Goal: Task Accomplishment & Management: Manage account settings

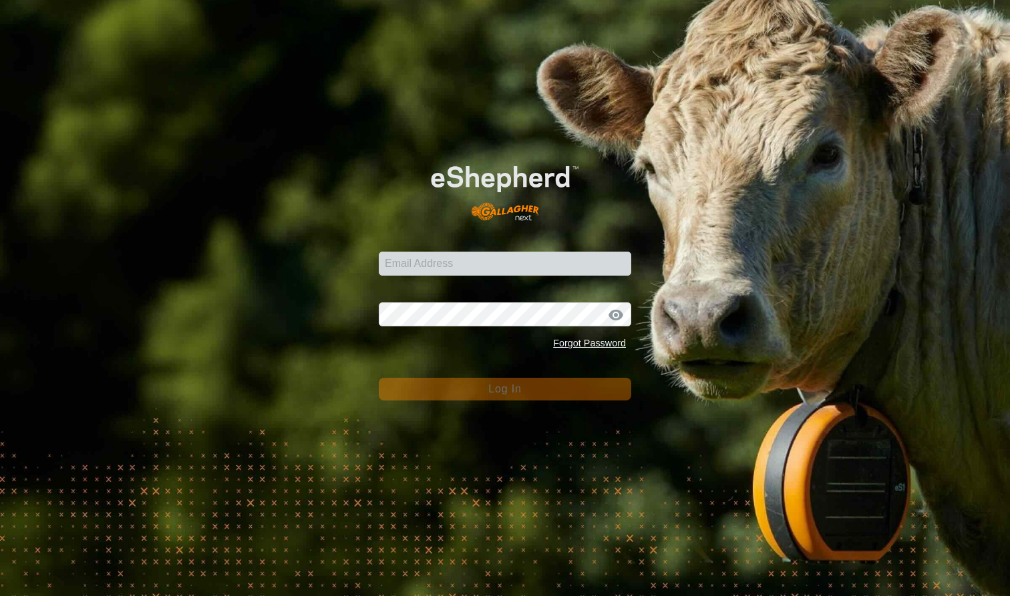
click at [405, 263] on input "Email Address" at bounding box center [505, 264] width 252 height 24
type input "mlwood@xtra.co.nz"
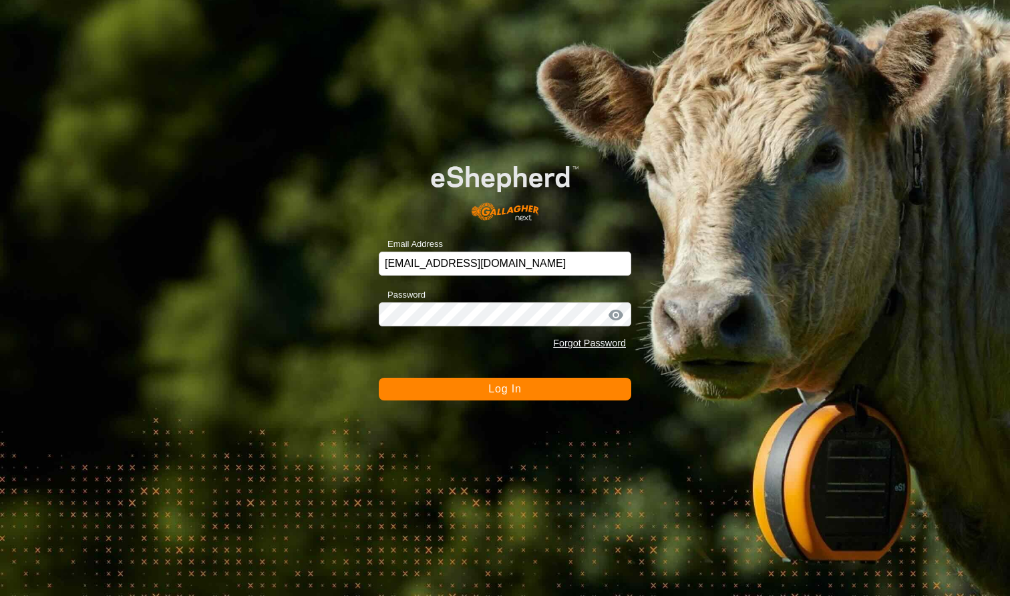
click at [506, 393] on span "Log In" at bounding box center [504, 388] width 33 height 11
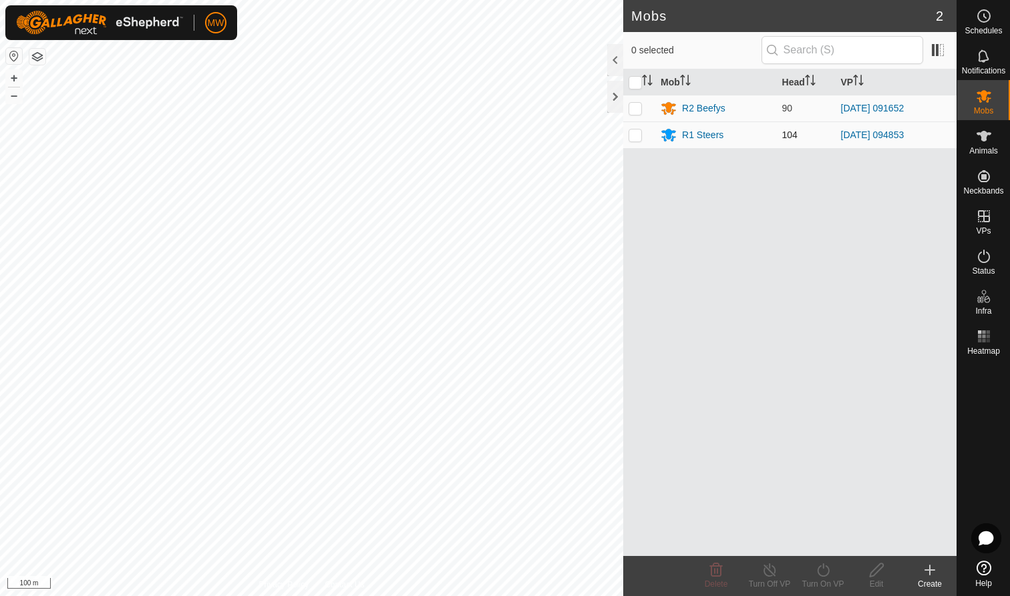
click at [637, 134] on p-checkbox at bounding box center [635, 135] width 13 height 11
checkbox input "true"
click at [823, 572] on icon at bounding box center [823, 570] width 17 height 16
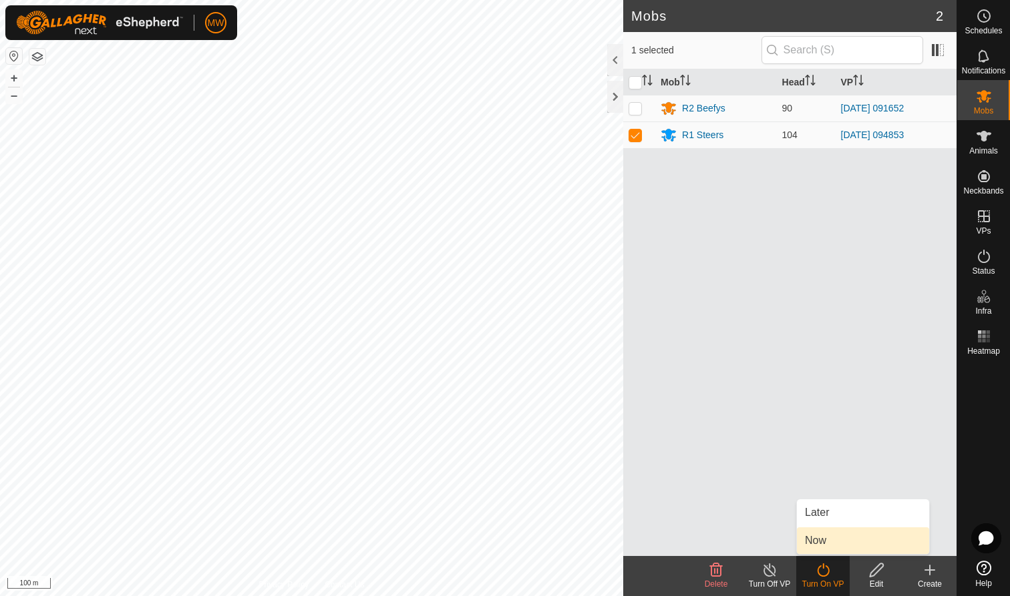
click at [816, 542] on link "Now" at bounding box center [863, 541] width 132 height 27
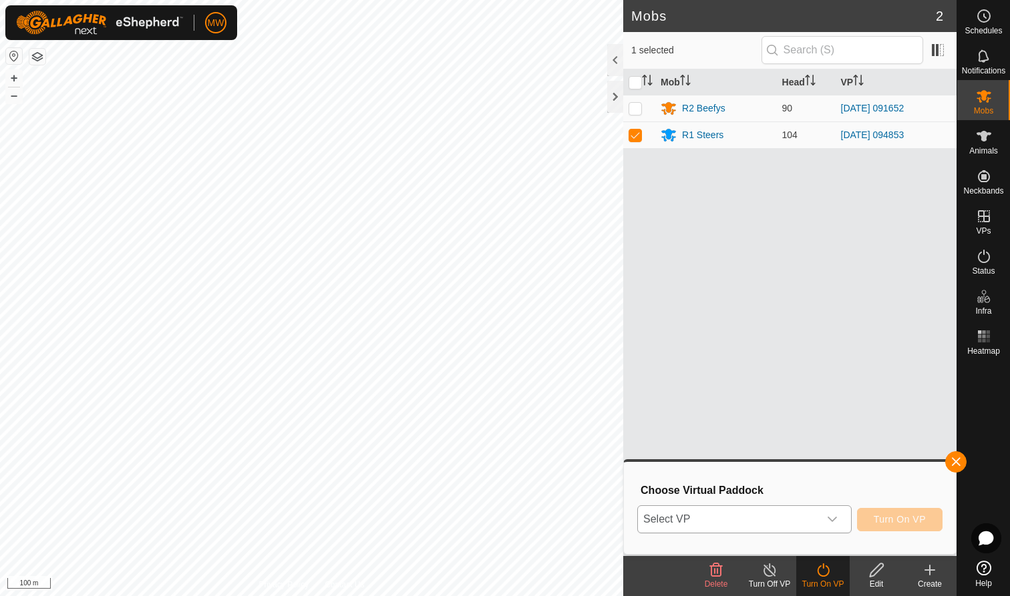
click at [835, 518] on icon "dropdown trigger" at bounding box center [832, 519] width 9 height 5
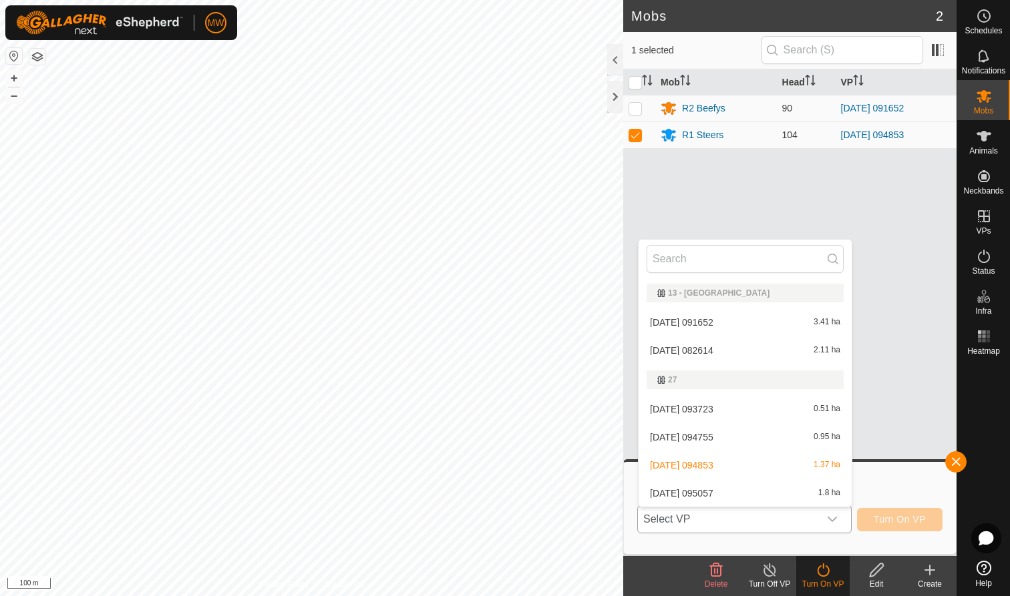
click at [725, 493] on li "2025-08-11 095057 1.8 ha" at bounding box center [745, 493] width 213 height 27
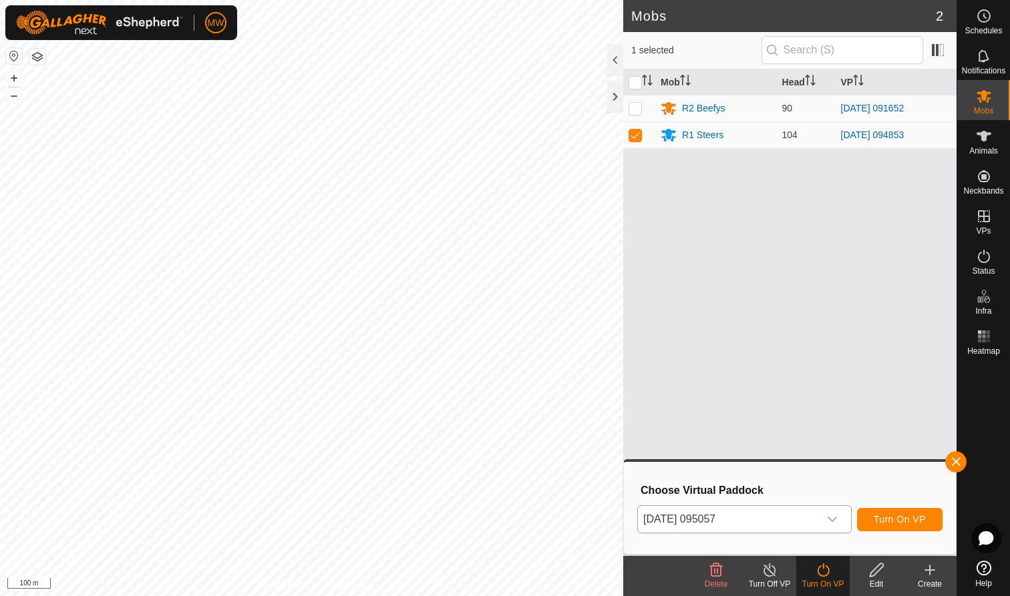
click at [914, 519] on span "Turn On VP" at bounding box center [900, 519] width 52 height 11
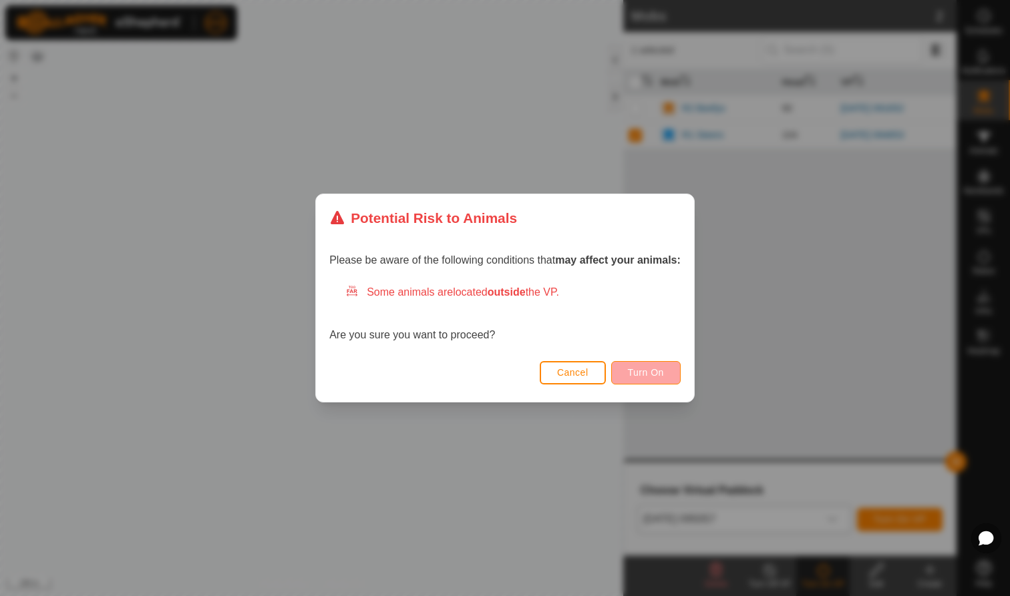
click at [651, 369] on span "Turn On" at bounding box center [646, 372] width 36 height 11
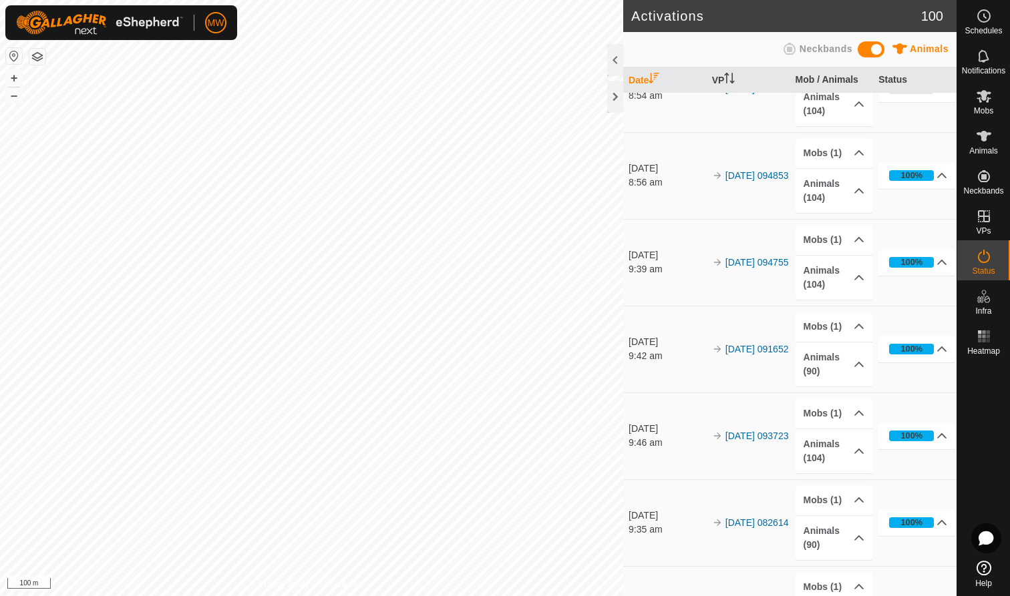
scroll to position [39, 0]
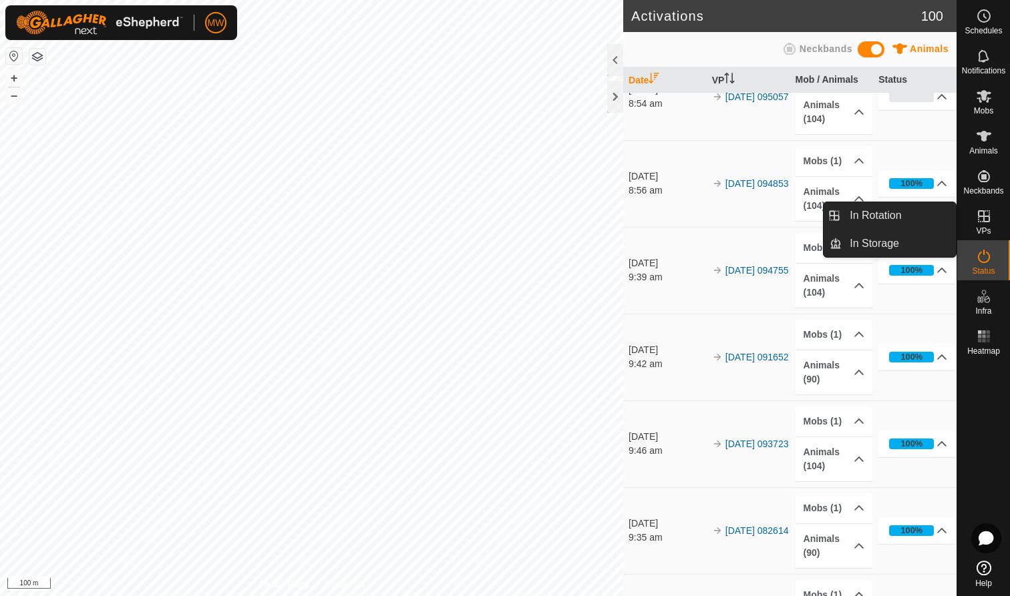
click at [989, 220] on icon at bounding box center [984, 216] width 12 height 12
click at [918, 217] on link "In Rotation" at bounding box center [899, 215] width 114 height 27
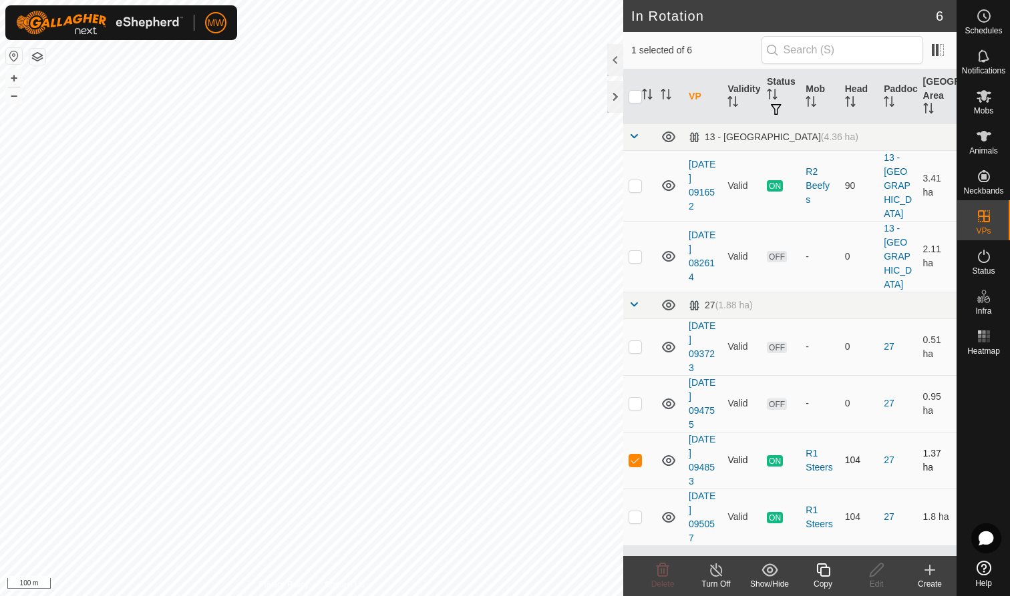
checkbox input "false"
checkbox input "true"
click at [824, 574] on icon at bounding box center [823, 570] width 17 height 16
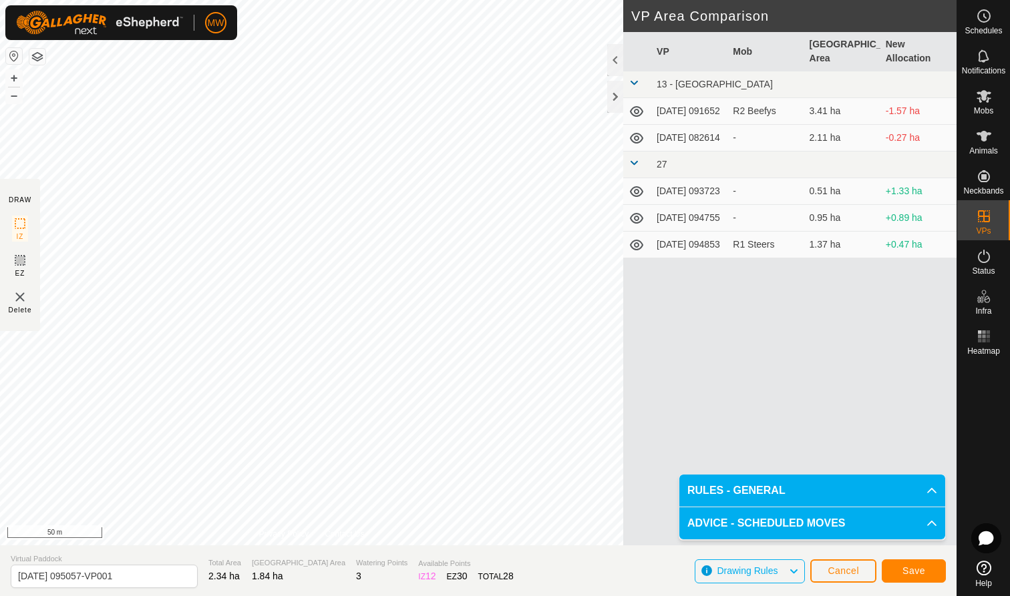
click at [917, 573] on span "Save" at bounding box center [913, 571] width 23 height 11
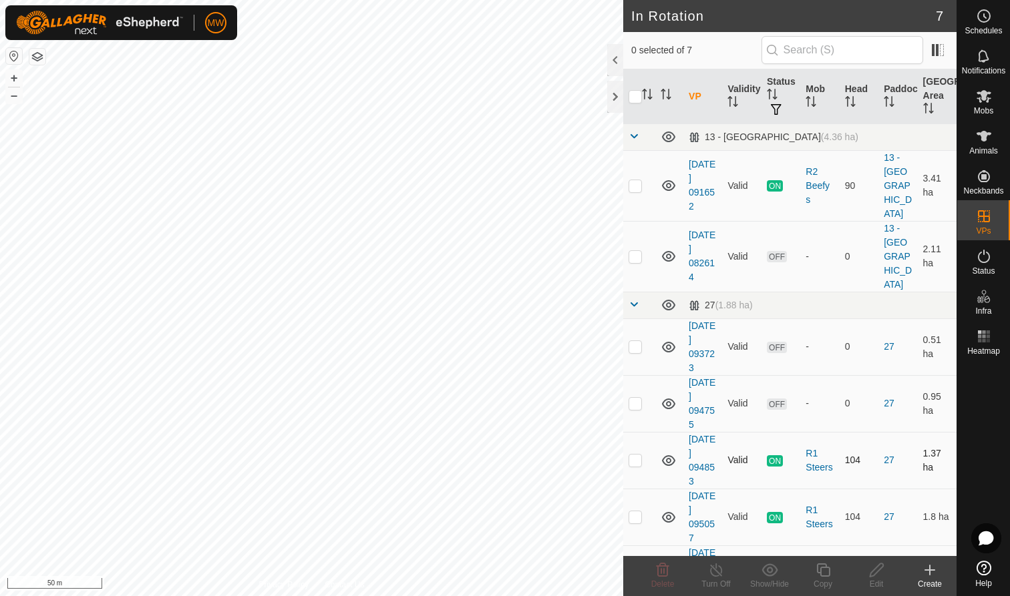
checkbox input "true"
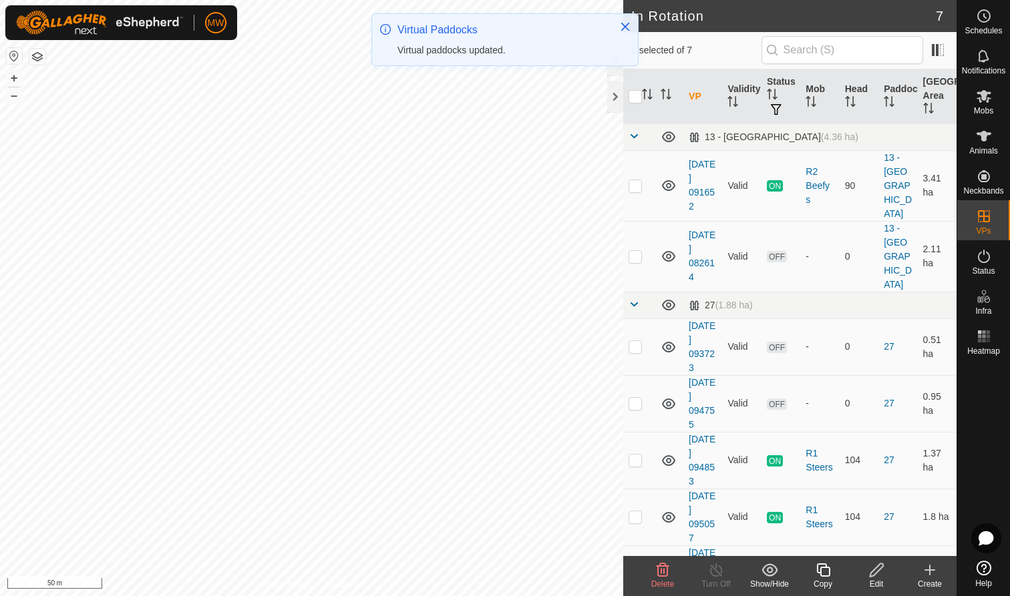
click at [824, 576] on icon at bounding box center [822, 570] width 13 height 13
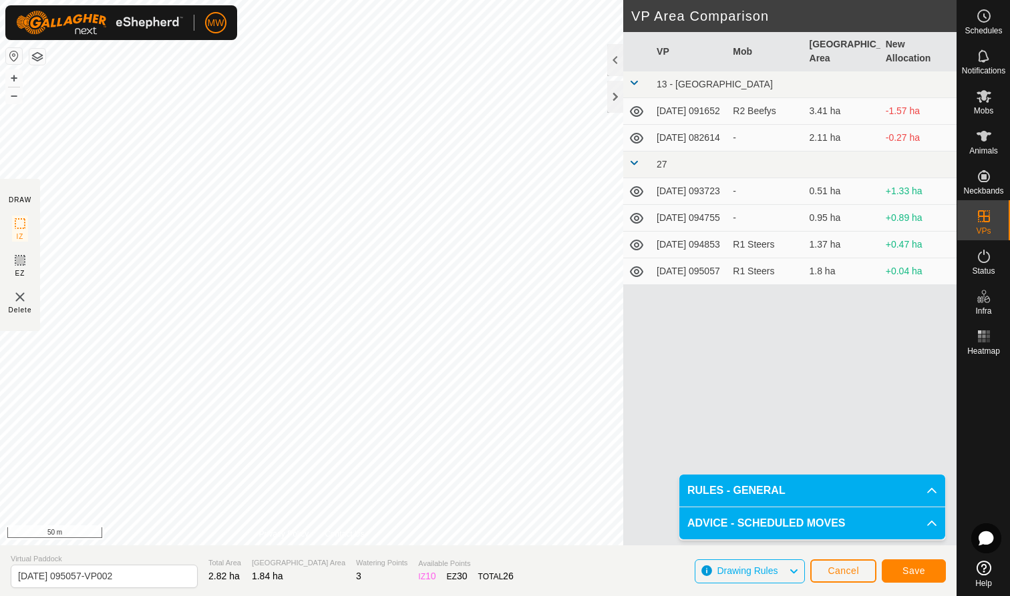
click at [916, 572] on span "Save" at bounding box center [913, 571] width 23 height 11
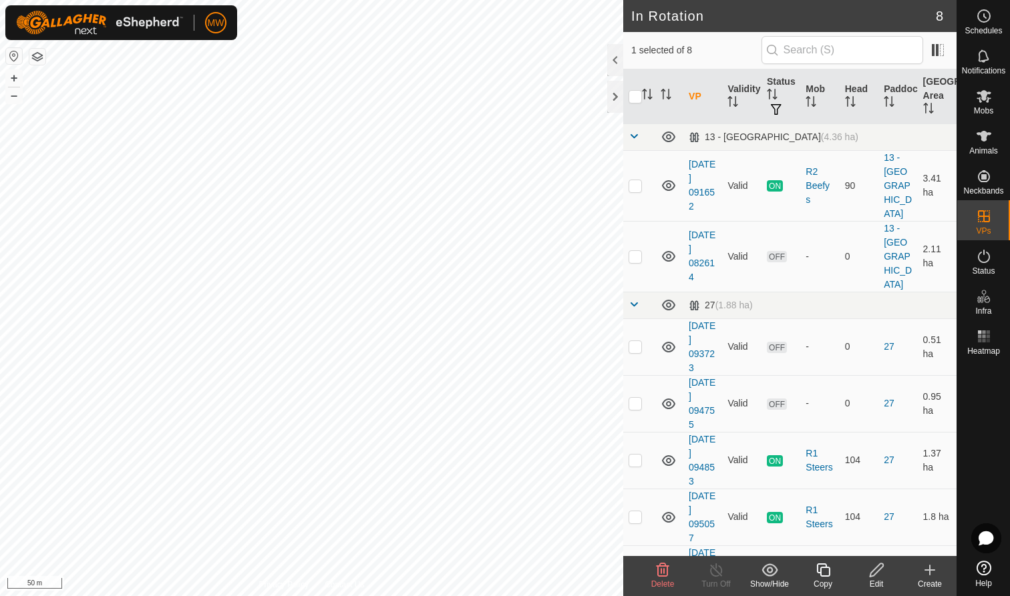
checkbox input "true"
click at [820, 576] on icon at bounding box center [823, 570] width 17 height 16
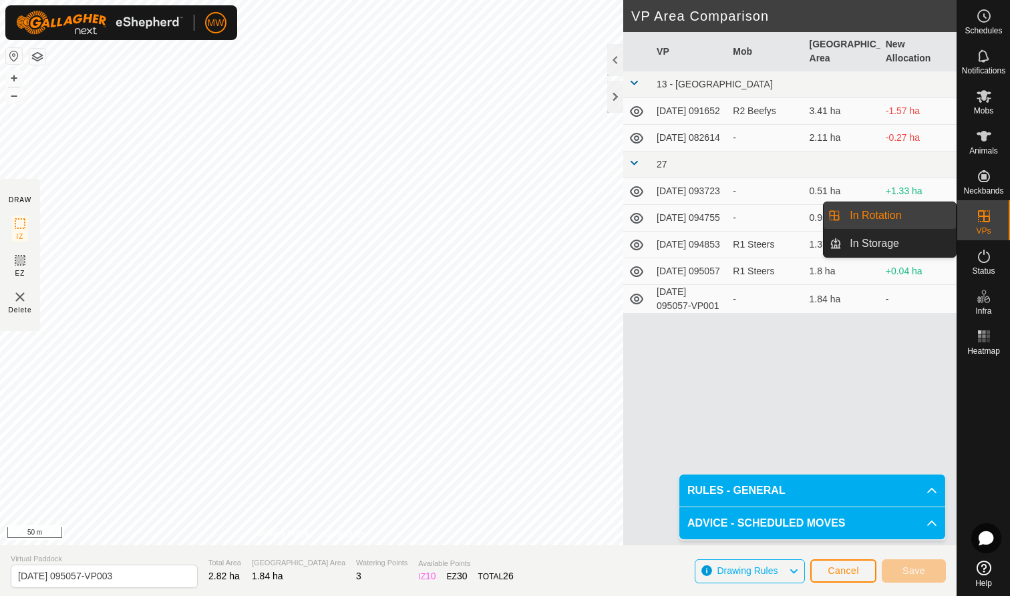
click at [908, 214] on link "In Rotation" at bounding box center [899, 215] width 114 height 27
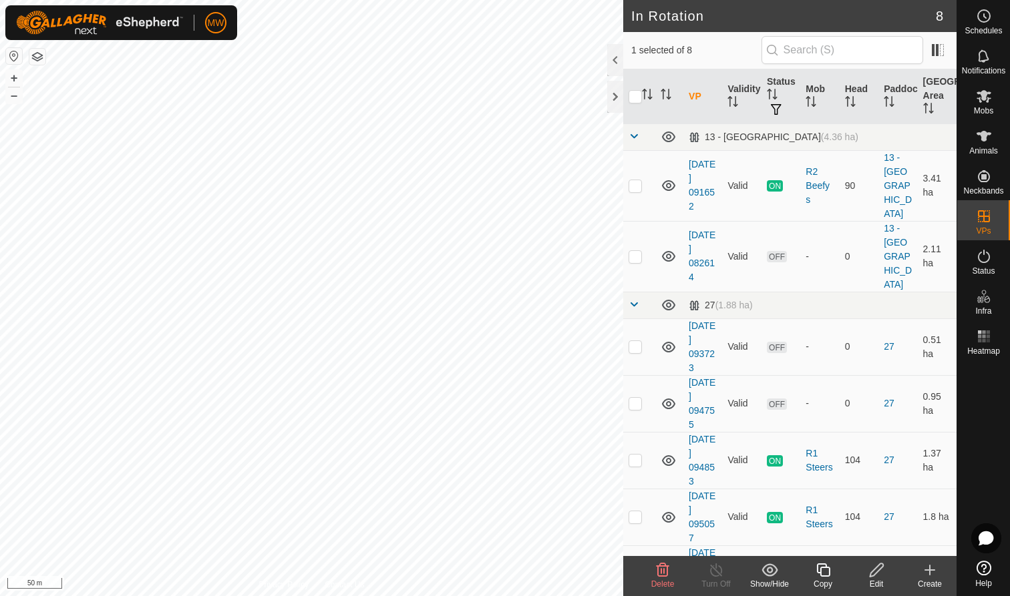
click at [657, 568] on icon at bounding box center [663, 570] width 13 height 13
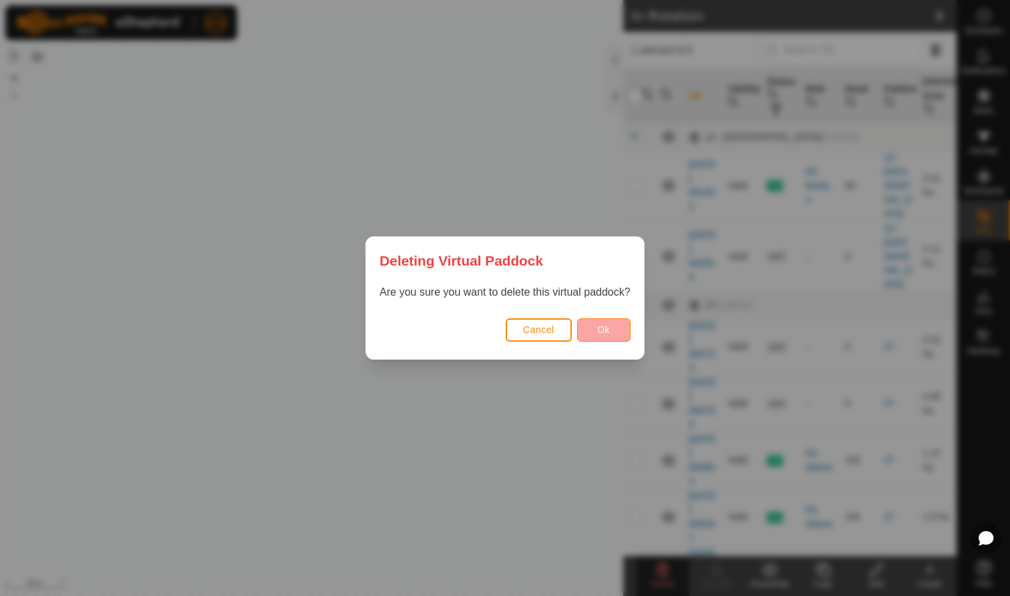
click at [603, 327] on span "Ok" at bounding box center [603, 330] width 13 height 11
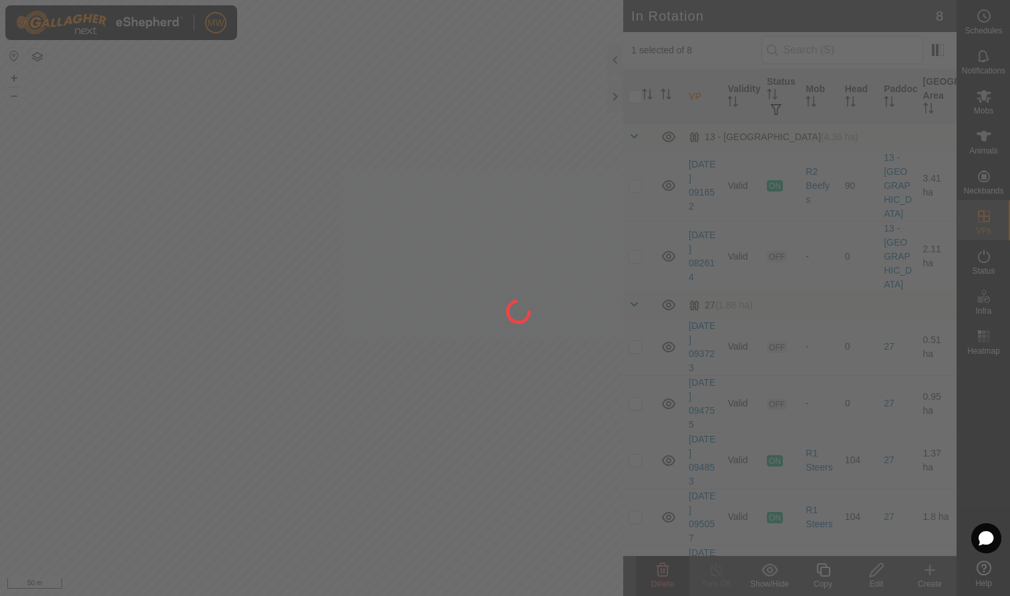
checkbox input "false"
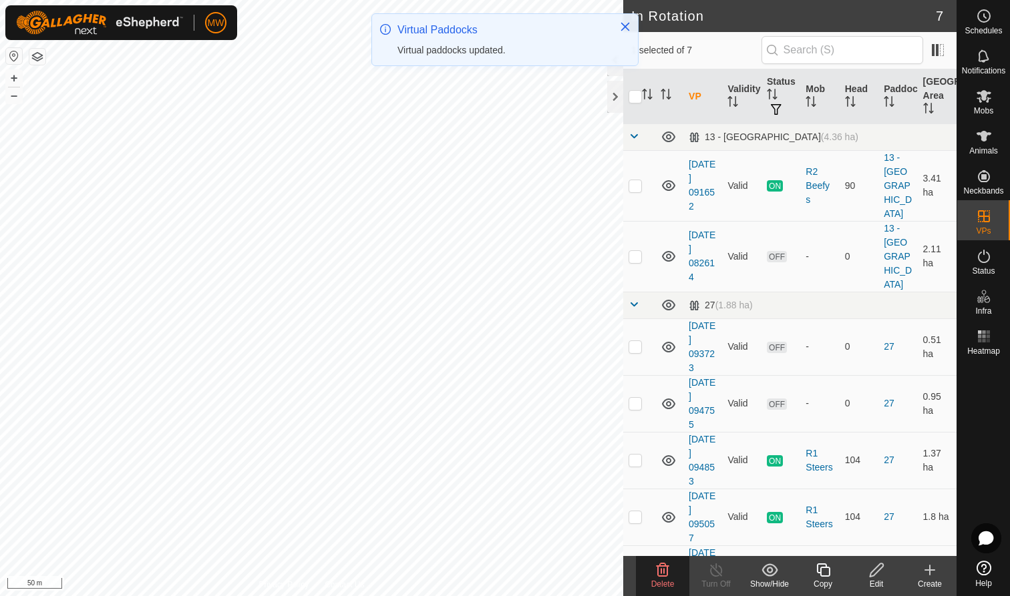
checkbox input "true"
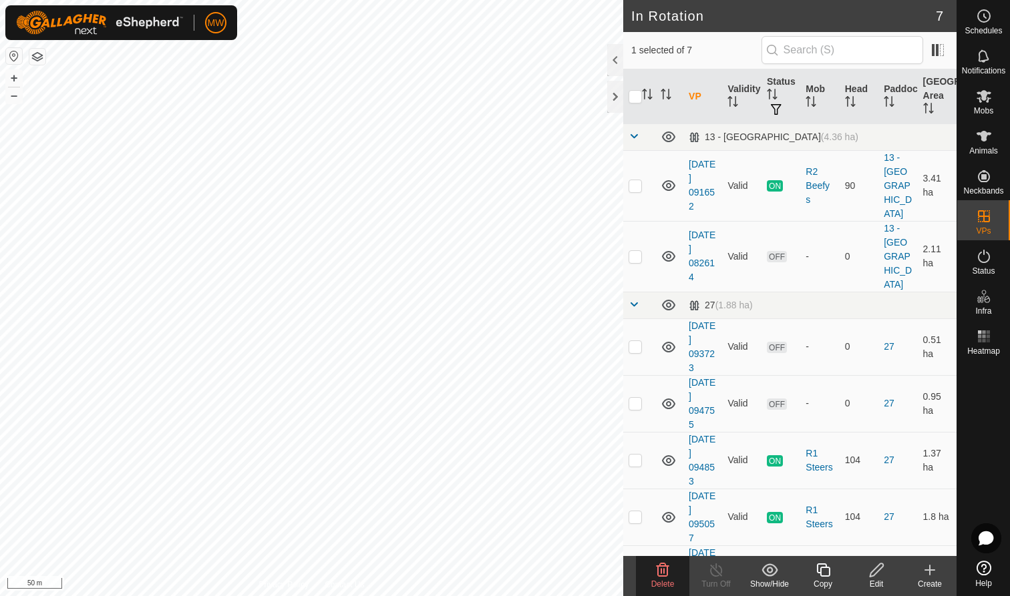
click at [876, 575] on icon at bounding box center [876, 570] width 17 height 16
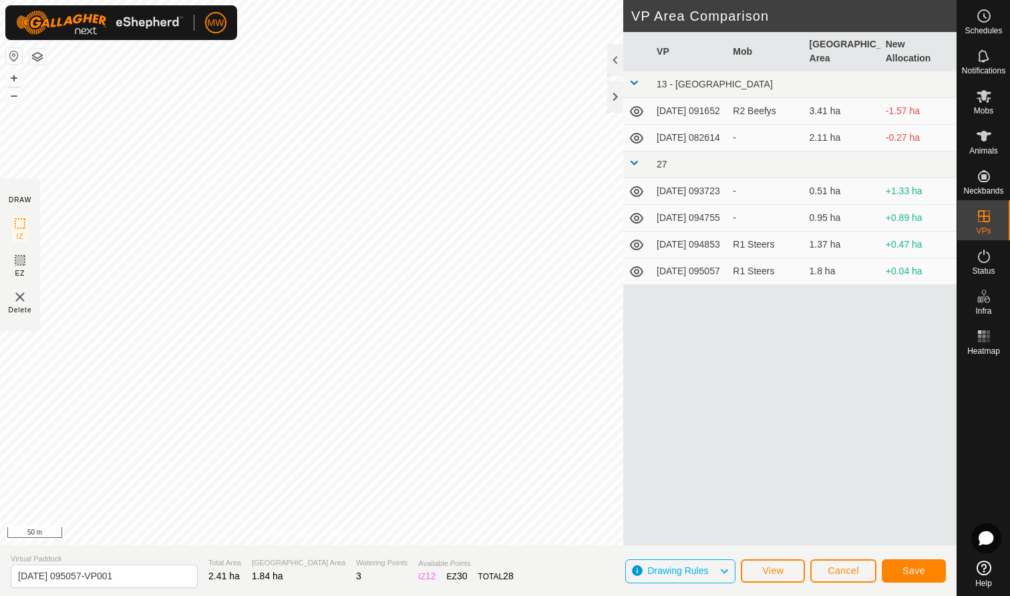
click at [916, 569] on span "Save" at bounding box center [913, 571] width 23 height 11
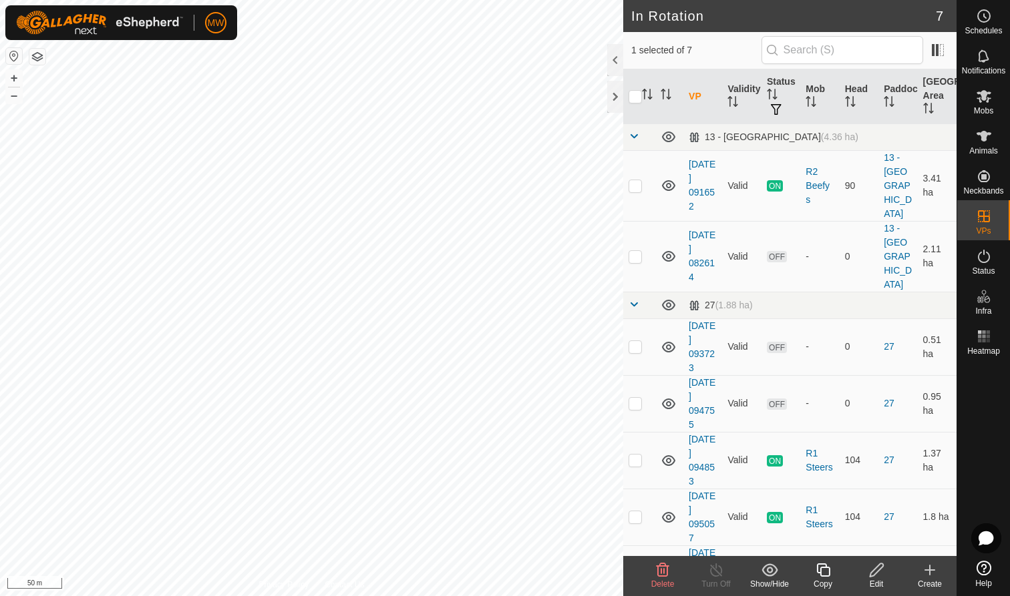
checkbox input "true"
click at [820, 580] on div "Copy" at bounding box center [822, 584] width 53 height 12
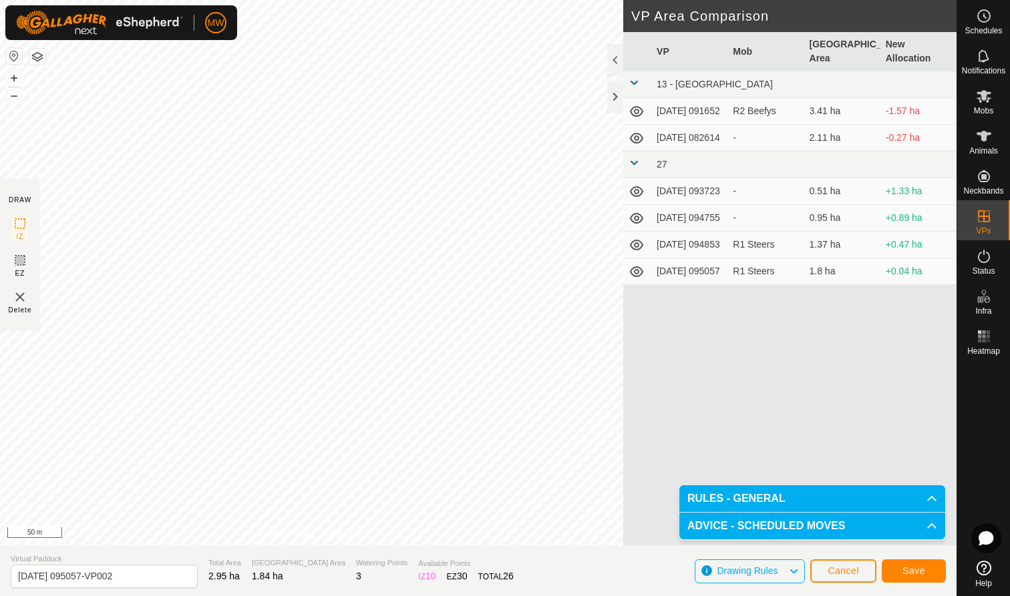
click at [912, 572] on span "Save" at bounding box center [913, 571] width 23 height 11
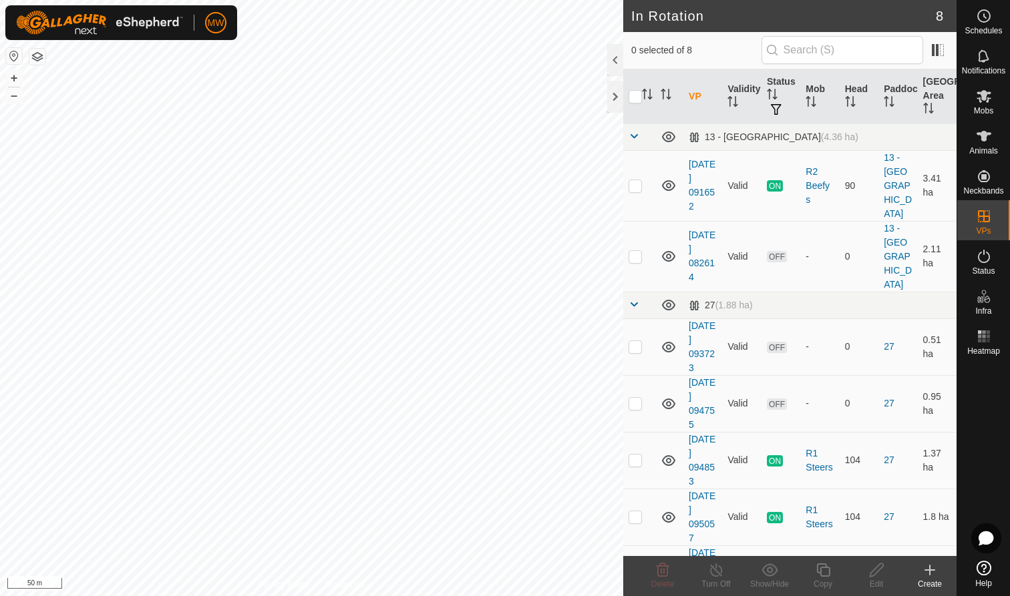
checkbox input "true"
click at [822, 568] on icon at bounding box center [822, 570] width 13 height 13
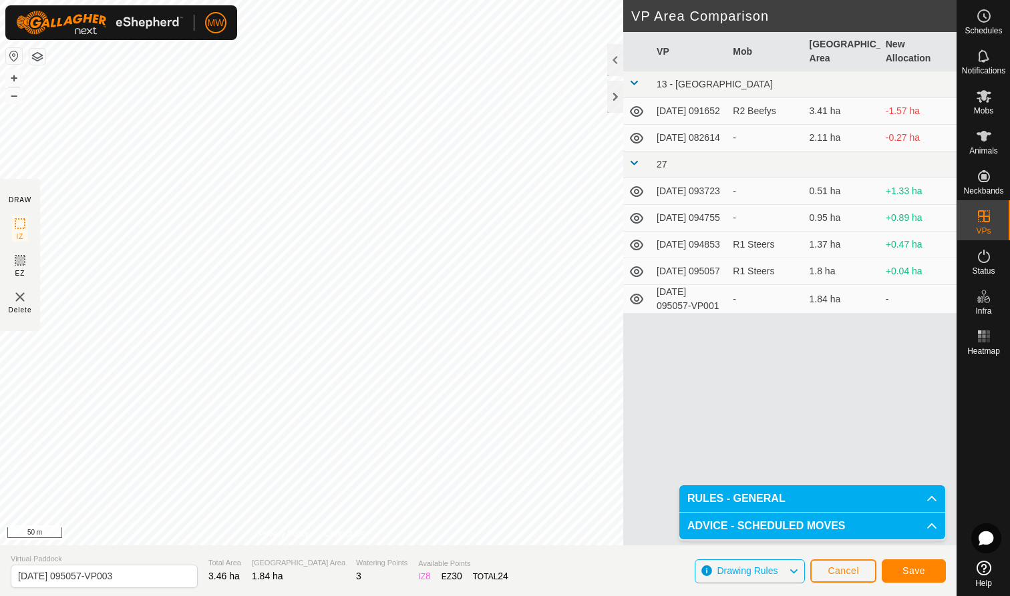
click at [918, 572] on span "Save" at bounding box center [913, 571] width 23 height 11
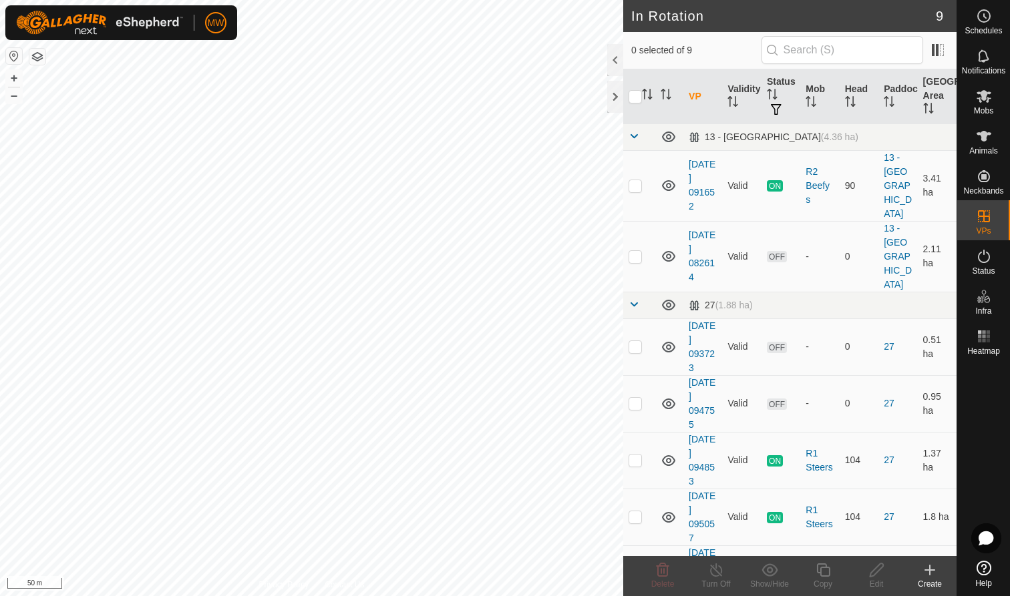
checkbox input "true"
click at [817, 575] on icon at bounding box center [823, 570] width 17 height 16
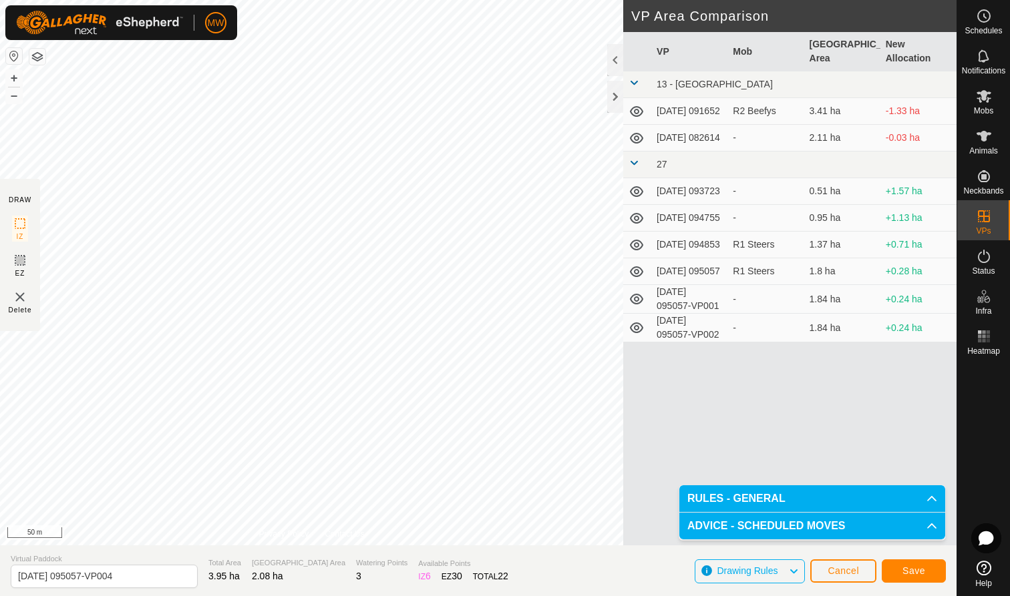
click at [920, 570] on span "Save" at bounding box center [913, 571] width 23 height 11
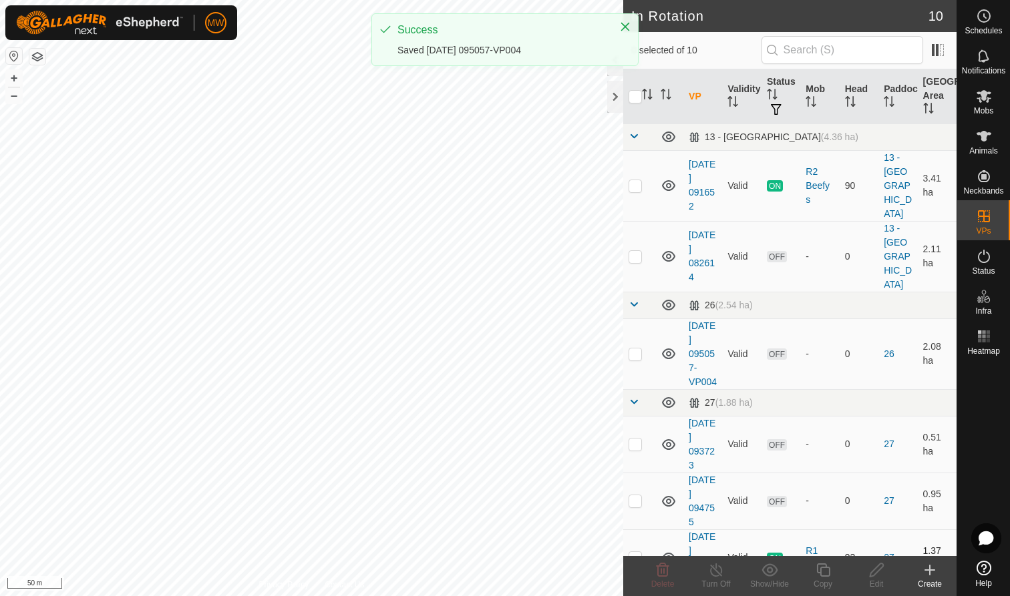
checkbox input "true"
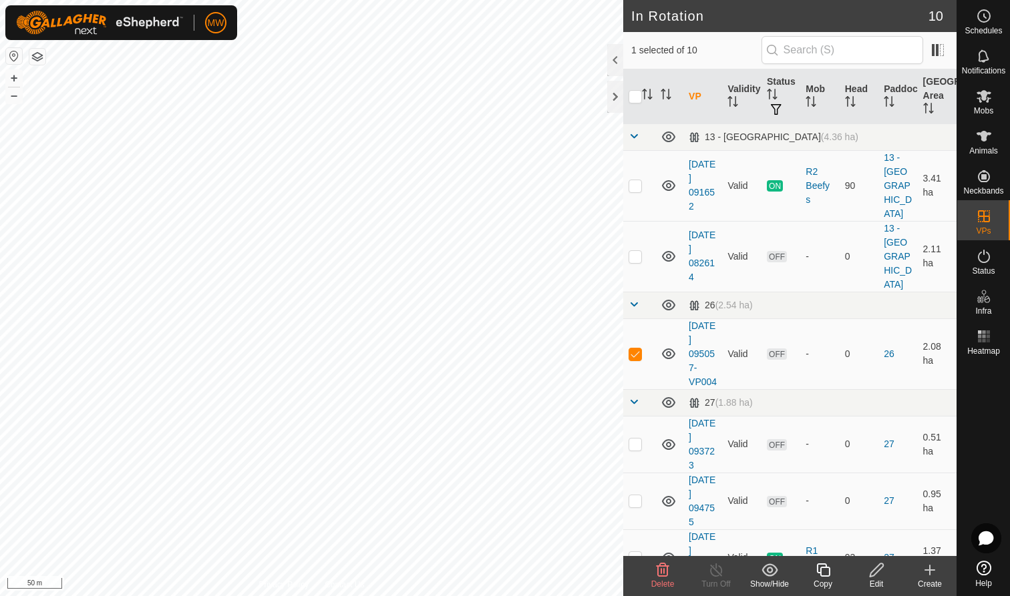
click at [823, 567] on icon at bounding box center [822, 570] width 13 height 13
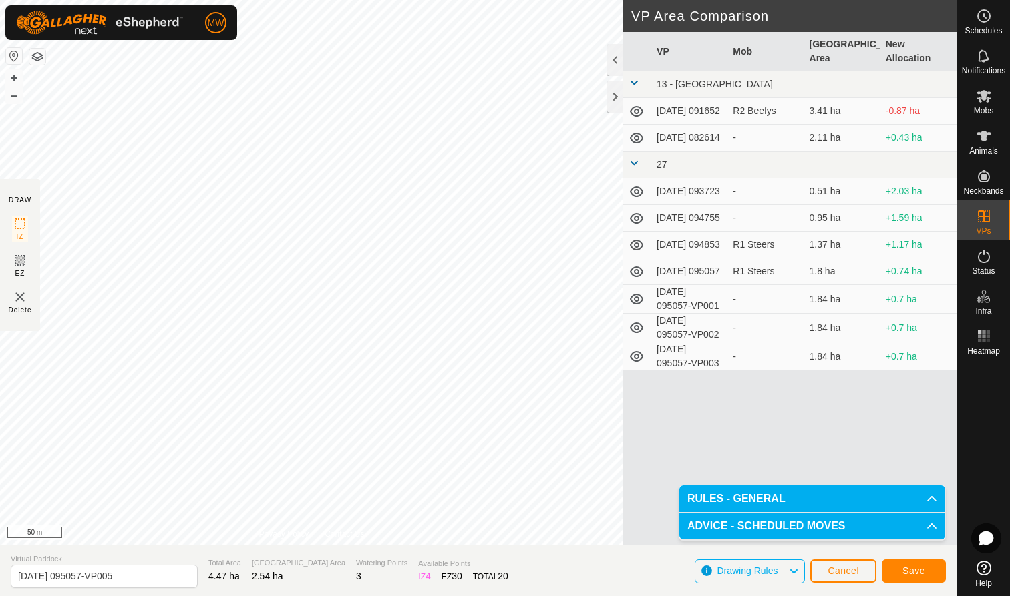
click at [915, 568] on span "Save" at bounding box center [913, 571] width 23 height 11
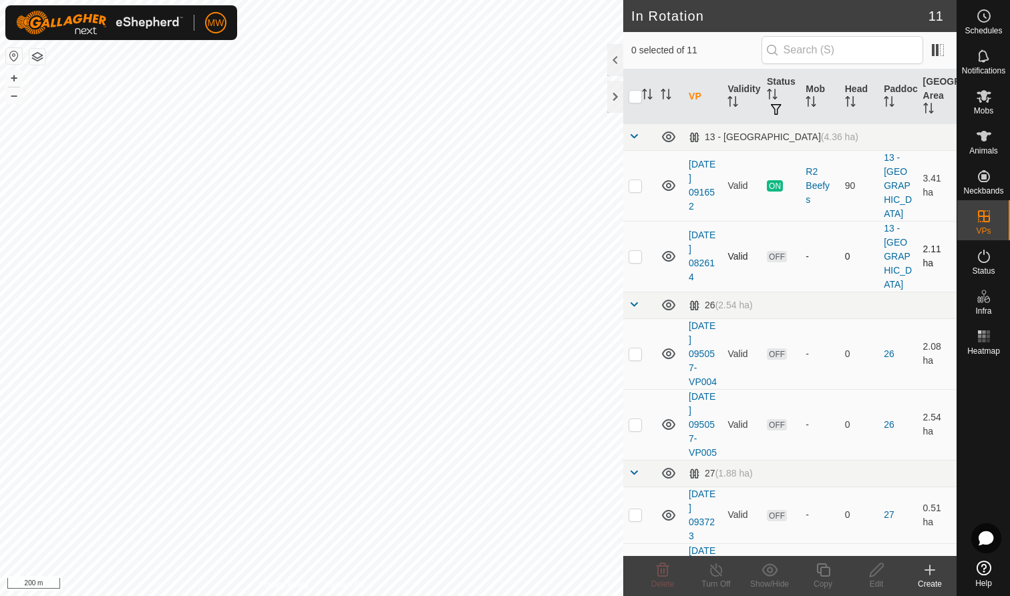
checkbox input "true"
click at [824, 567] on icon at bounding box center [822, 570] width 13 height 13
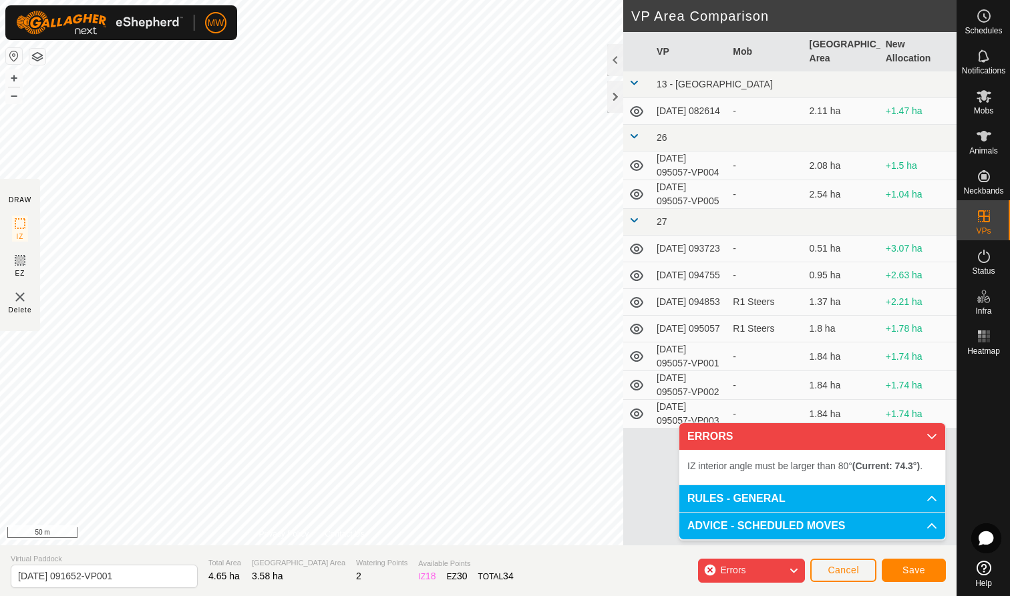
click at [492, 180] on div "IZ interior angle must be larger than 80° (Current: 74.3°) . + – ⇧ i 50 m" at bounding box center [311, 273] width 623 height 546
click at [492, 180] on div "IZ interior angle must be larger than 80° (Current: 78.2°) . + – ⇧ i 50 m" at bounding box center [311, 273] width 623 height 546
click at [490, 180] on div "IZ interior angle must be larger than 80° (Current: 78.9°) . + – ⇧ i 50 m" at bounding box center [311, 273] width 623 height 546
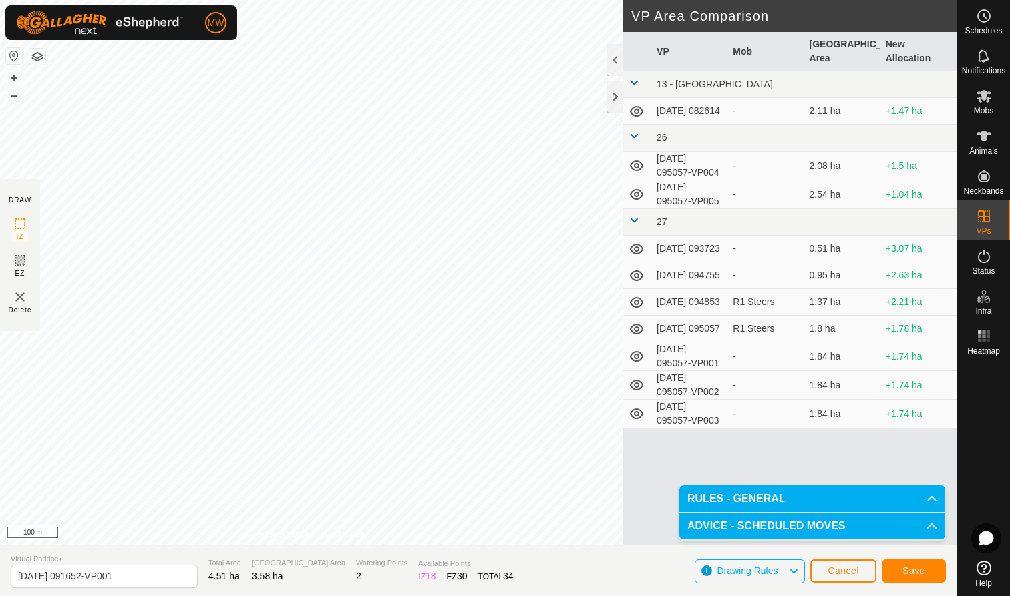
click at [920, 572] on span "Save" at bounding box center [913, 571] width 23 height 11
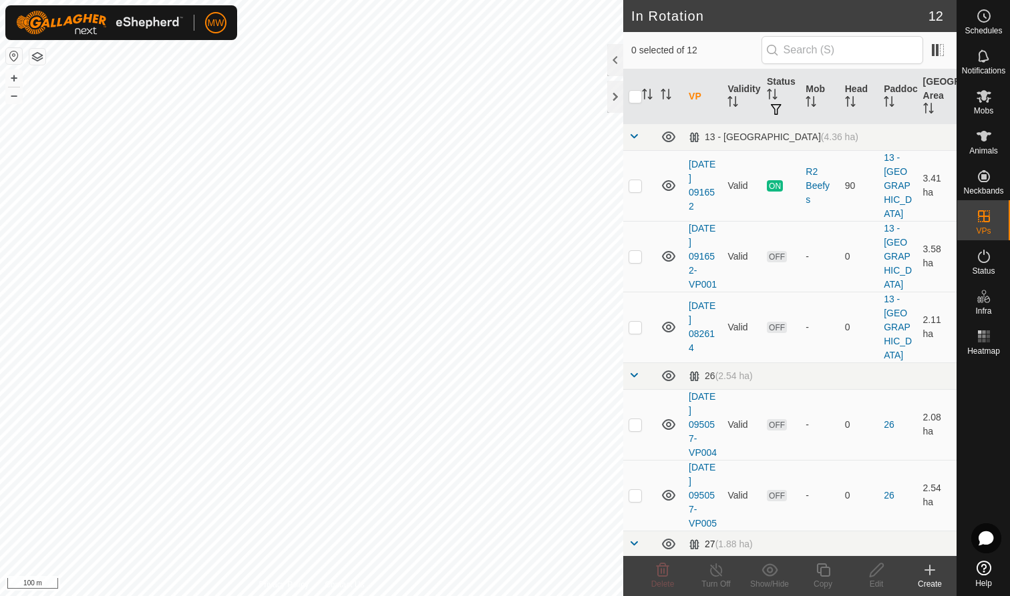
checkbox input "true"
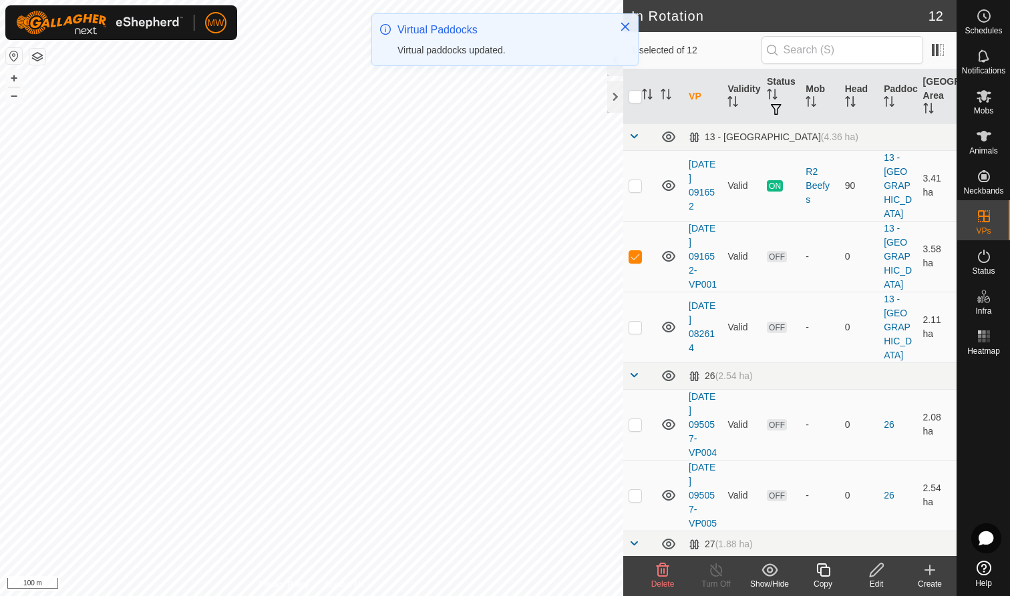
click at [820, 572] on icon at bounding box center [823, 570] width 17 height 16
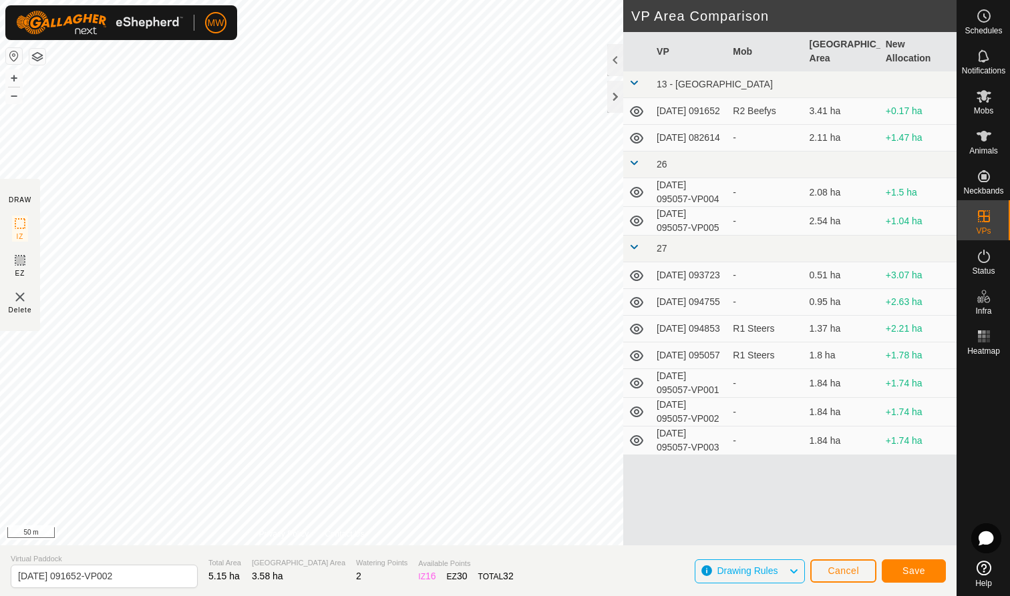
click at [918, 569] on span "Save" at bounding box center [913, 571] width 23 height 11
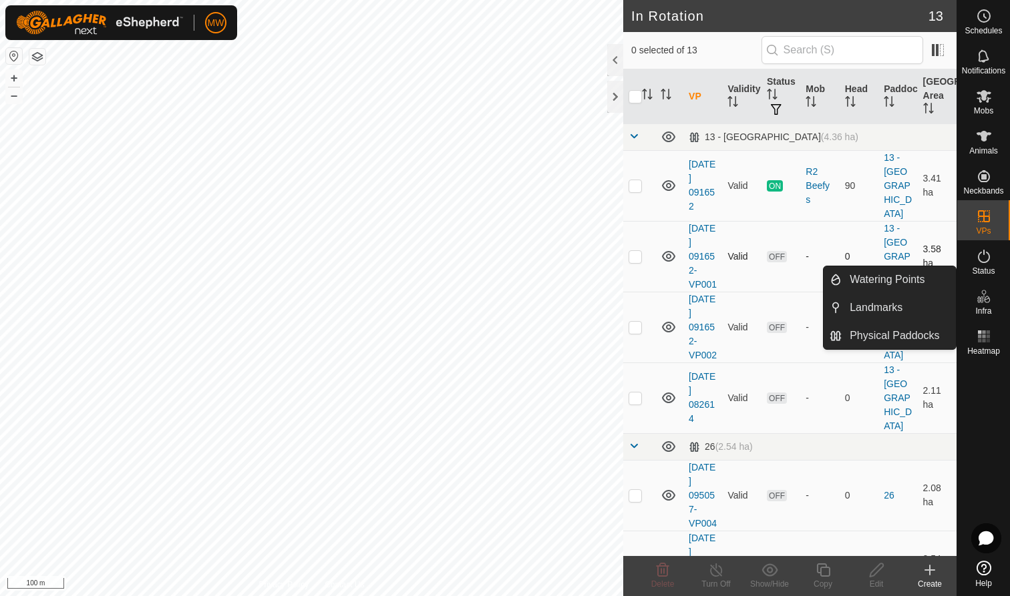
checkbox input "true"
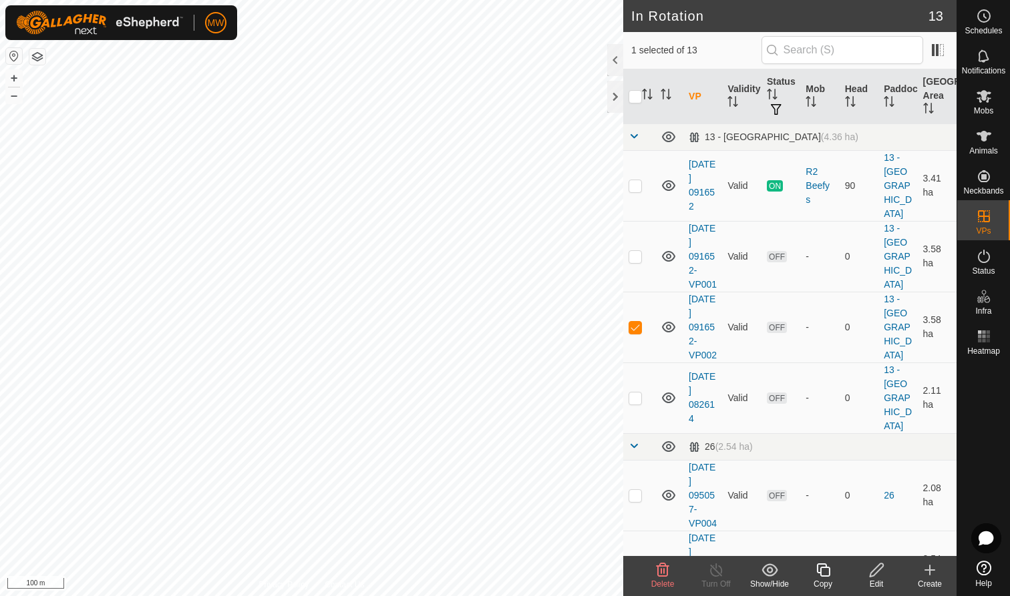
click at [824, 570] on icon at bounding box center [823, 570] width 17 height 16
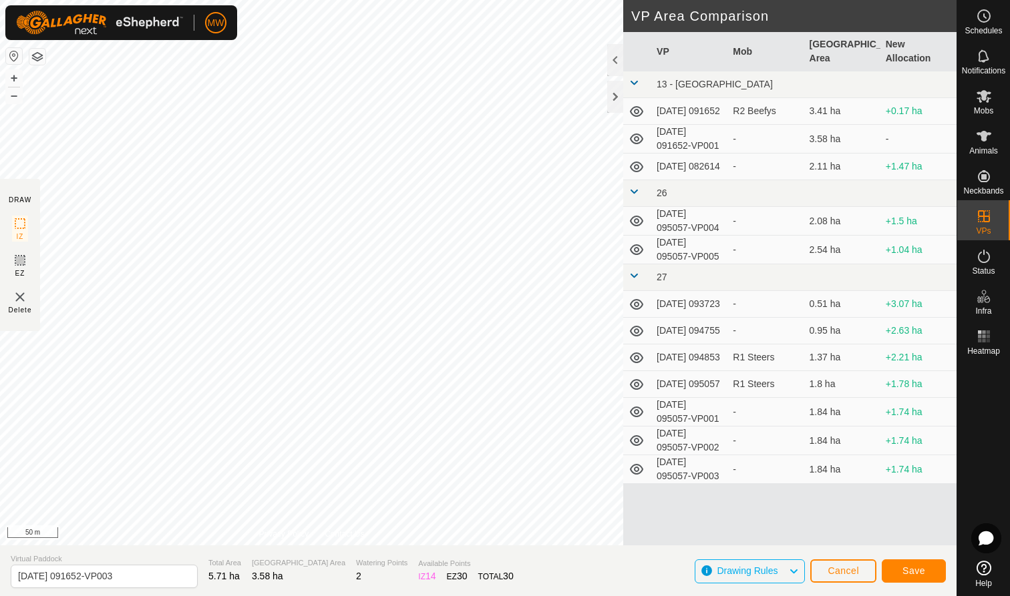
click at [918, 569] on span "Save" at bounding box center [913, 571] width 23 height 11
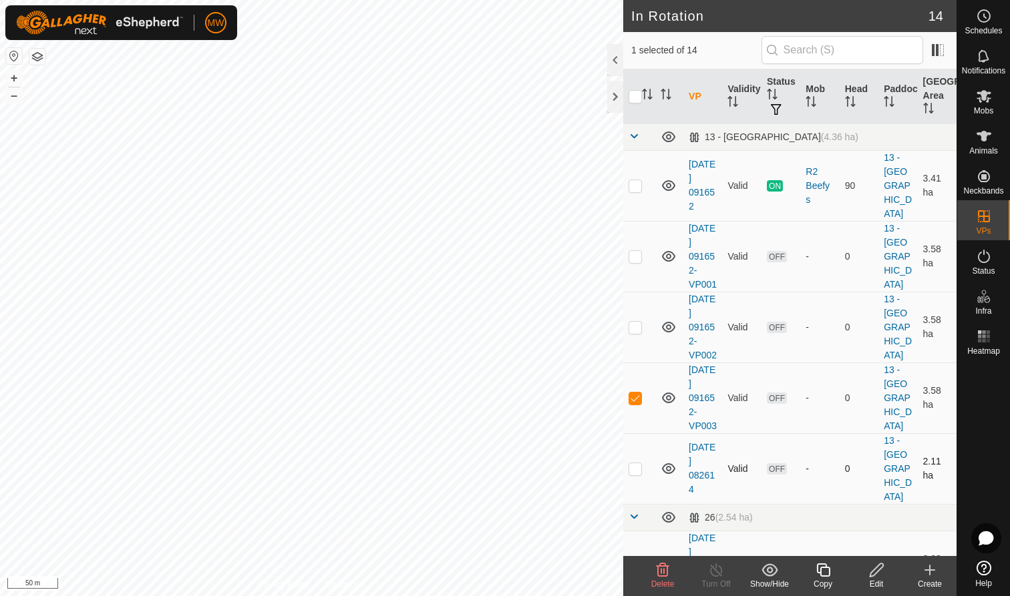
checkbox input "true"
click at [826, 565] on icon at bounding box center [822, 570] width 13 height 13
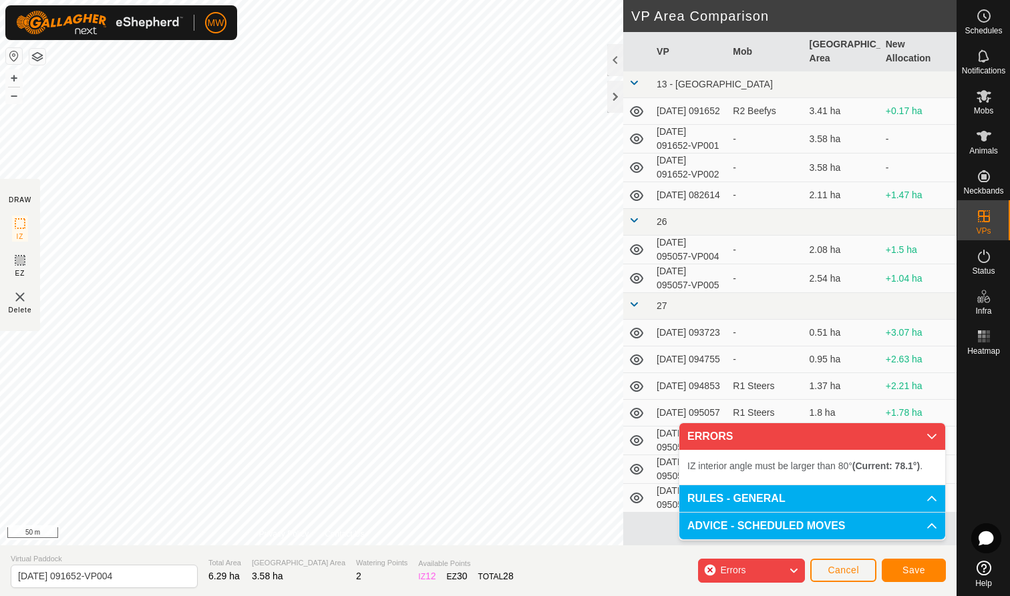
click at [914, 570] on span "Save" at bounding box center [913, 570] width 23 height 11
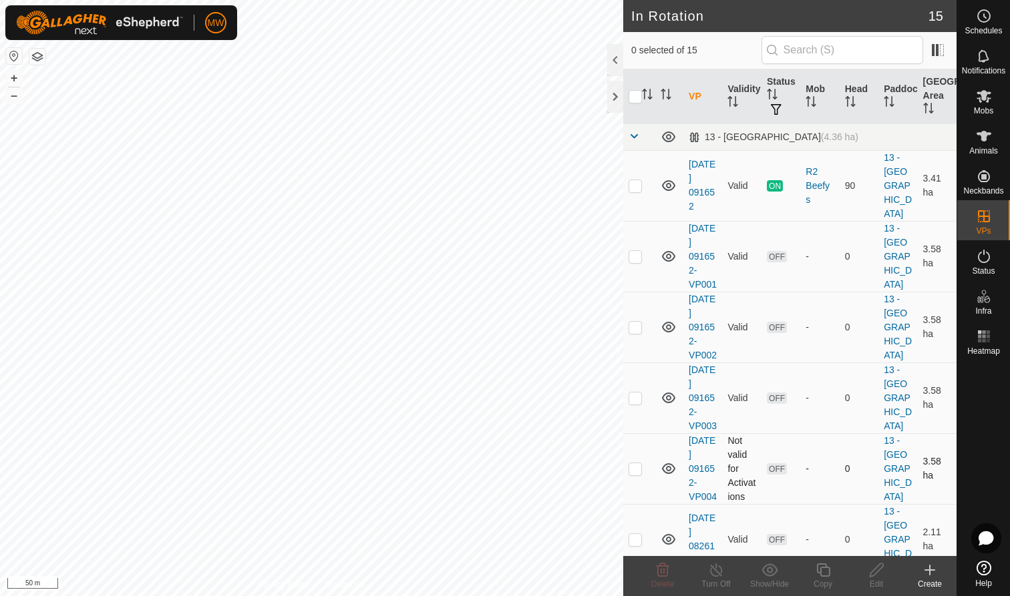
checkbox input "true"
click at [824, 573] on icon at bounding box center [823, 570] width 17 height 16
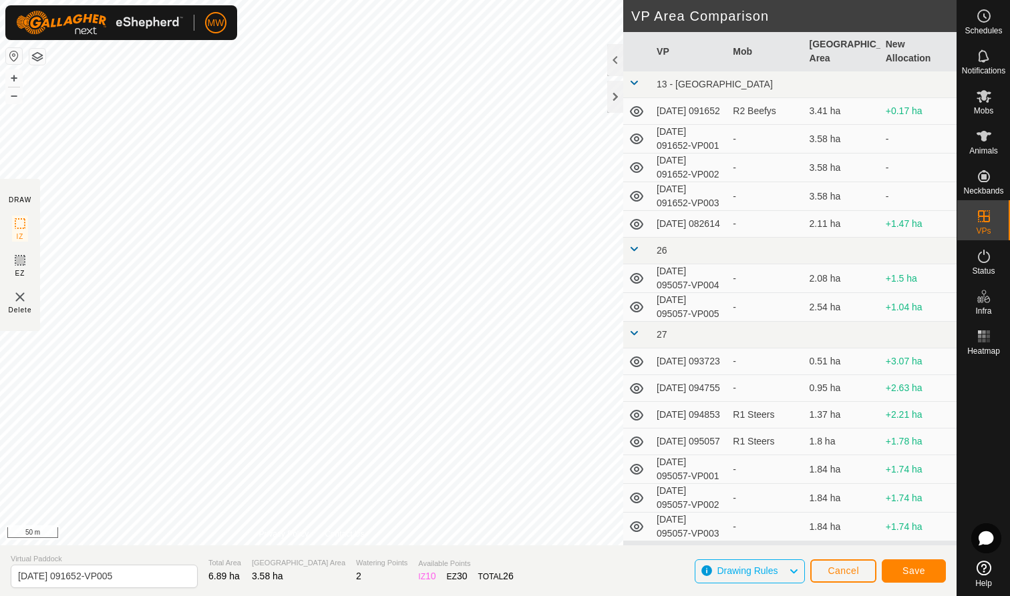
click at [917, 570] on span "Save" at bounding box center [913, 571] width 23 height 11
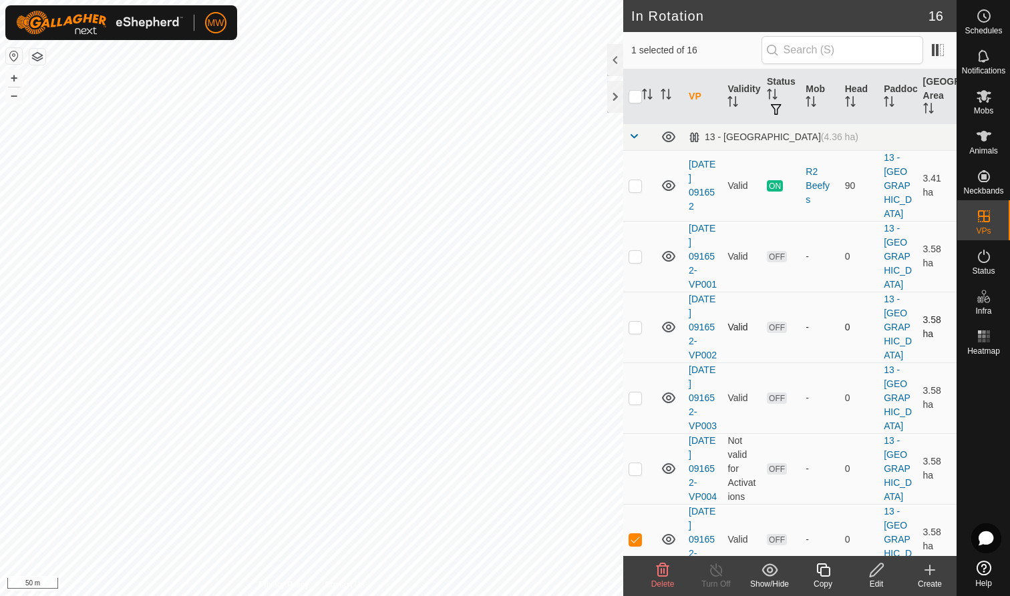
checkbox input "true"
click at [824, 576] on icon at bounding box center [822, 570] width 13 height 13
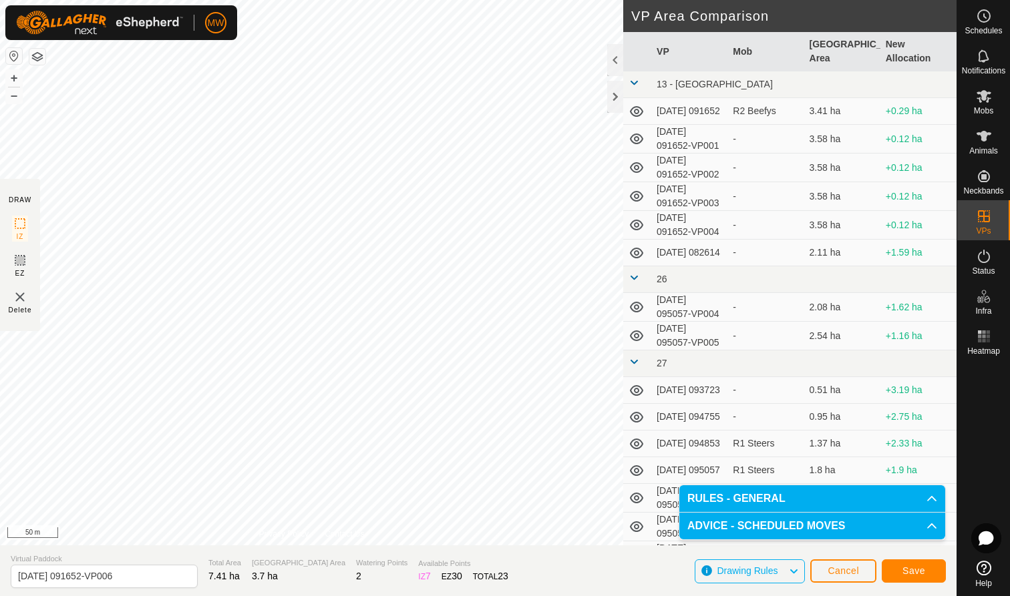
click at [927, 567] on button "Save" at bounding box center [914, 571] width 64 height 23
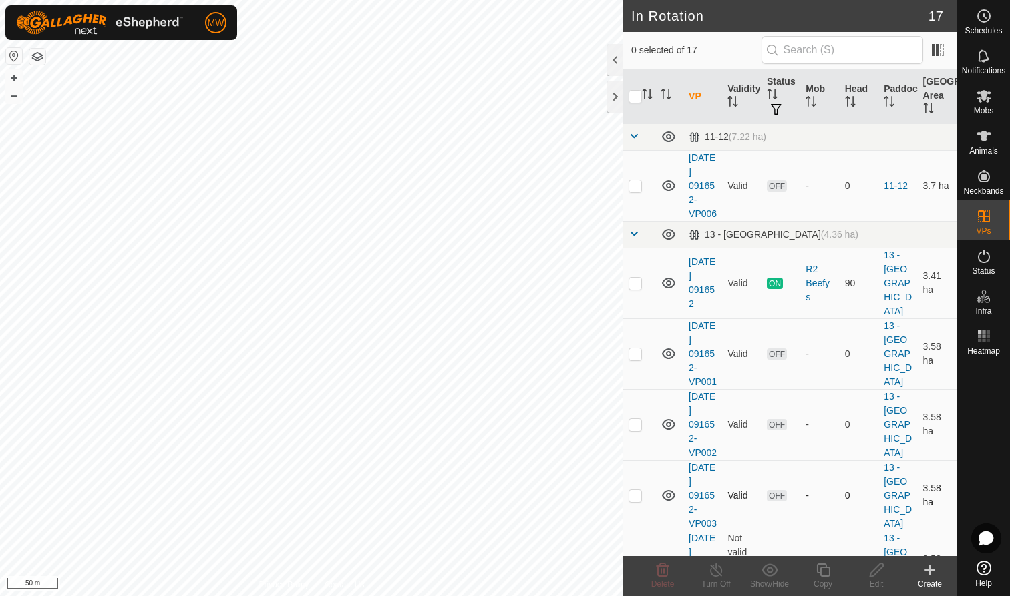
checkbox input "true"
click at [824, 573] on icon at bounding box center [823, 570] width 17 height 16
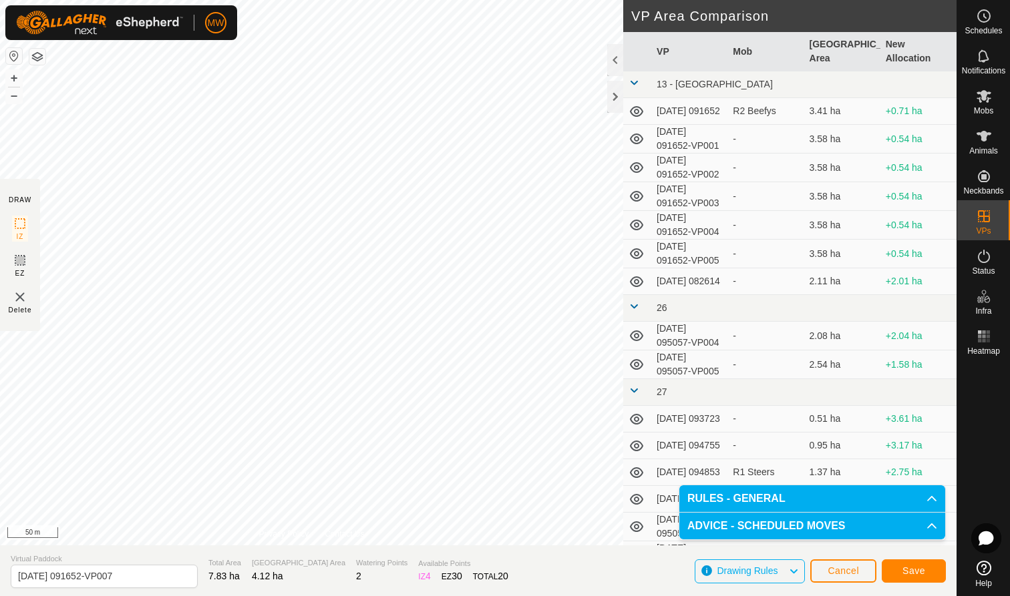
click at [924, 570] on span "Save" at bounding box center [913, 571] width 23 height 11
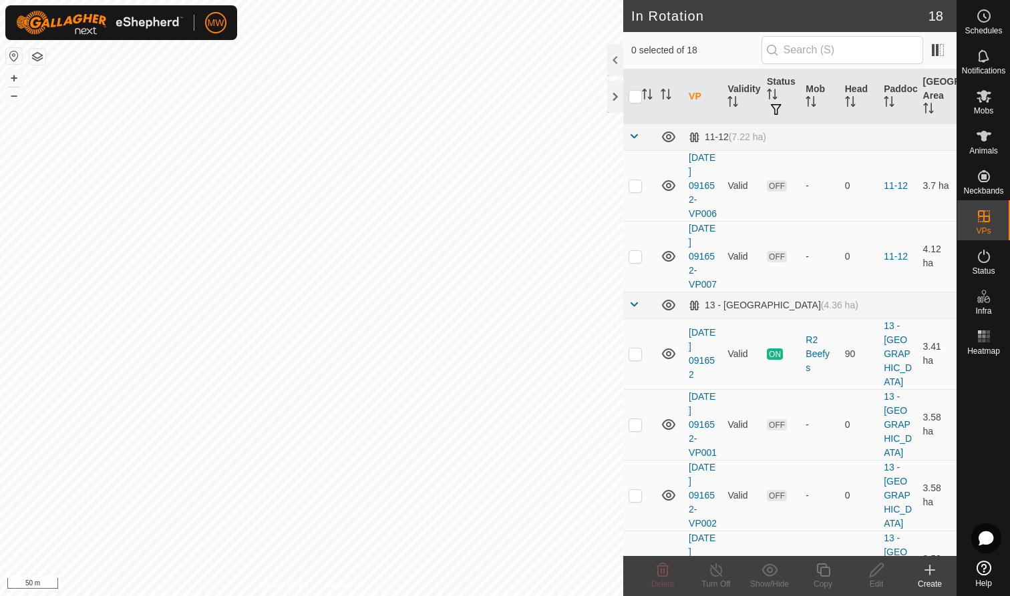
checkbox input "true"
click at [986, 94] on icon at bounding box center [984, 96] width 15 height 13
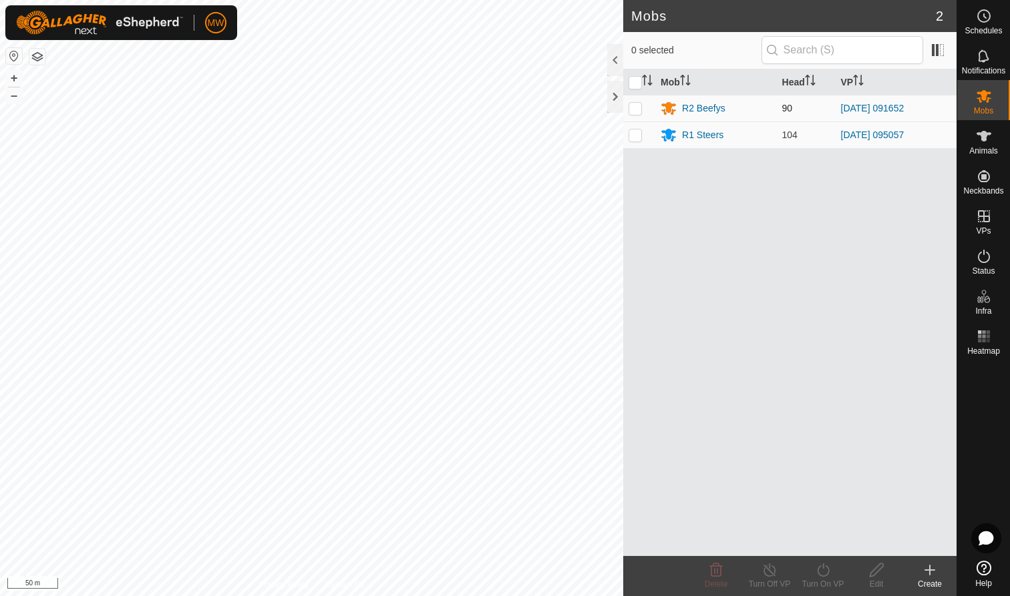
click at [636, 107] on p-checkbox at bounding box center [635, 108] width 13 height 11
checkbox input "true"
click at [826, 576] on icon at bounding box center [823, 570] width 12 height 13
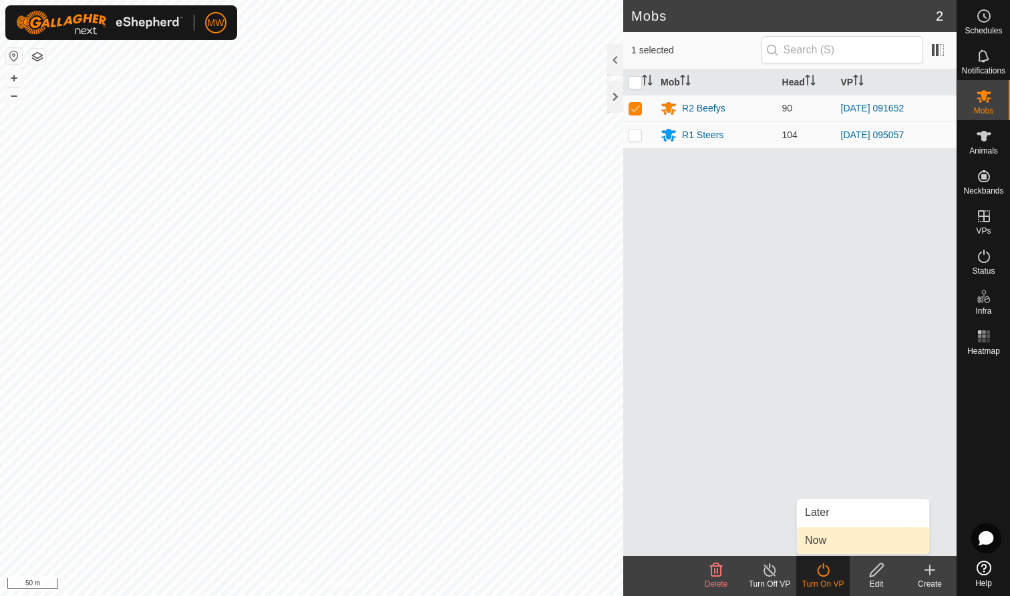
click at [818, 544] on link "Now" at bounding box center [863, 541] width 132 height 27
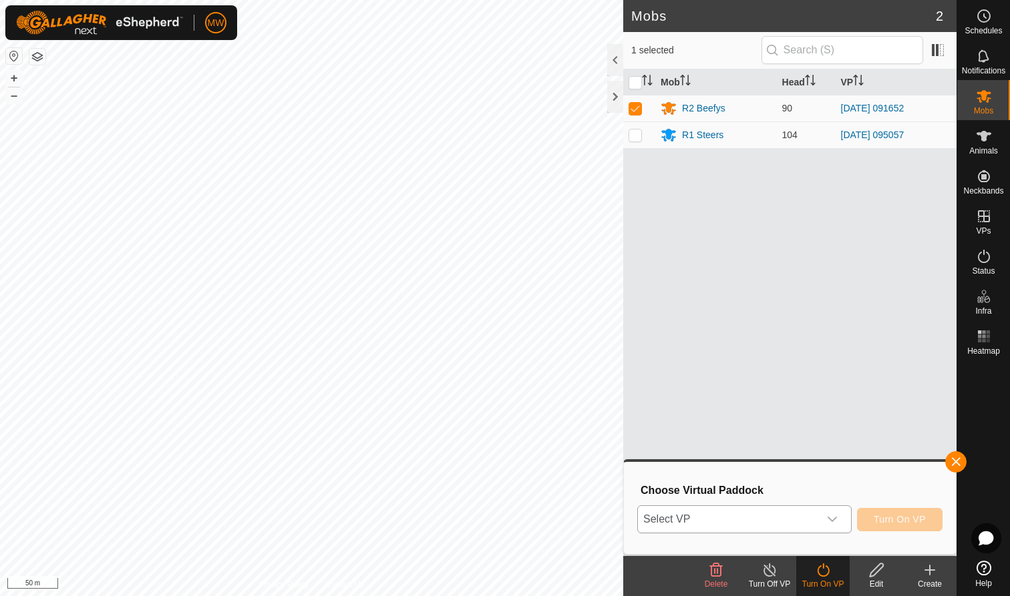
click at [834, 520] on icon "dropdown trigger" at bounding box center [832, 519] width 11 height 11
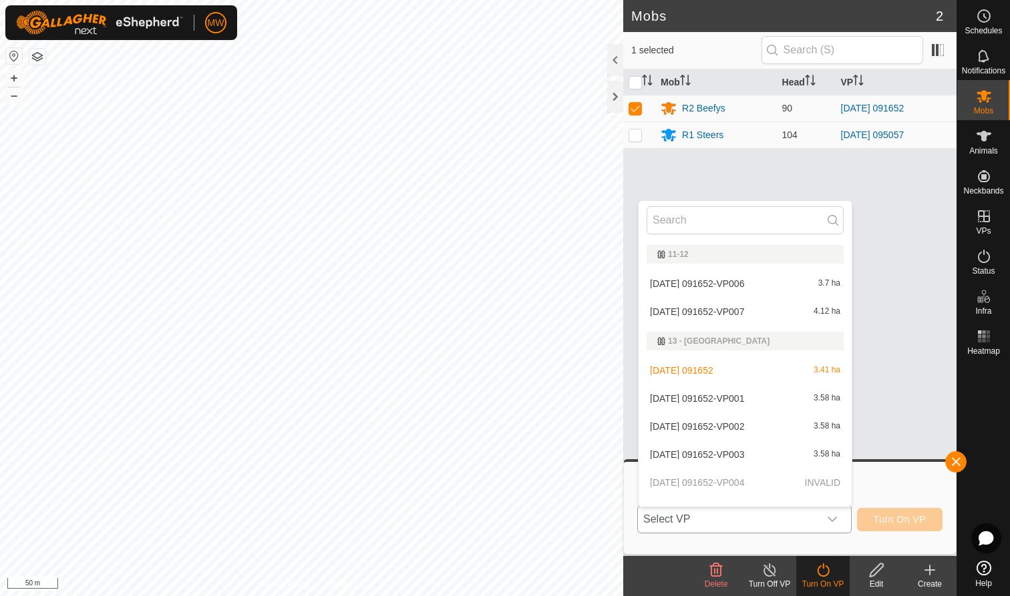
scroll to position [17, 0]
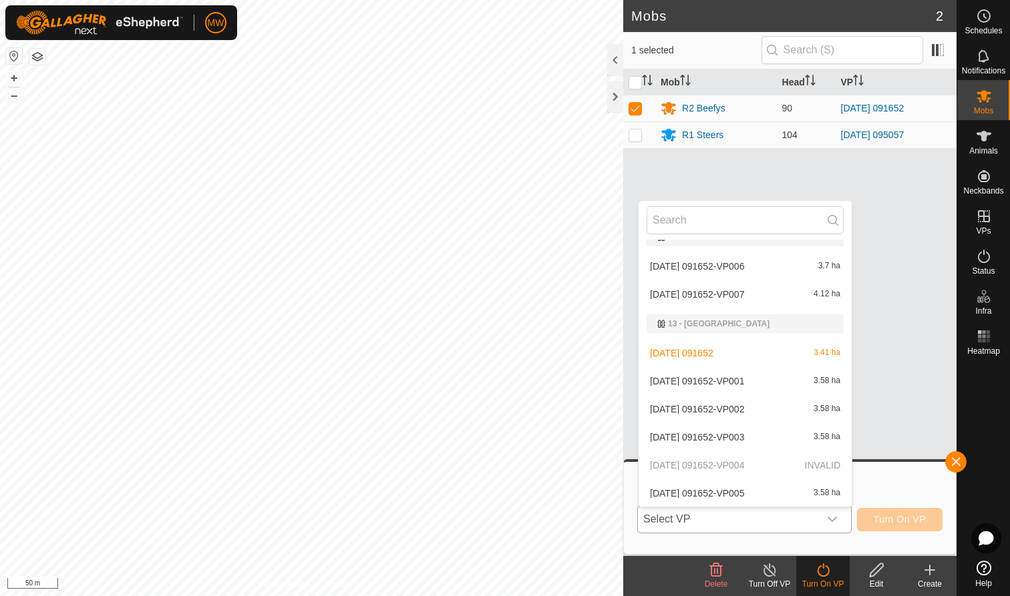
click at [690, 386] on li "2025-08-01 091652-VP001 3.58 ha" at bounding box center [745, 381] width 213 height 27
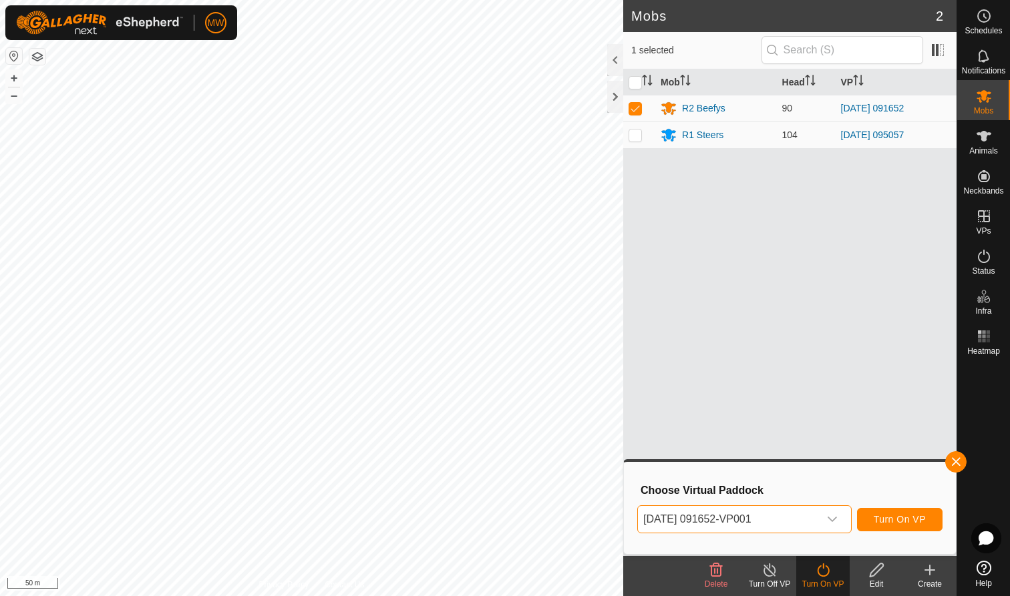
click at [916, 520] on span "Turn On VP" at bounding box center [900, 519] width 52 height 11
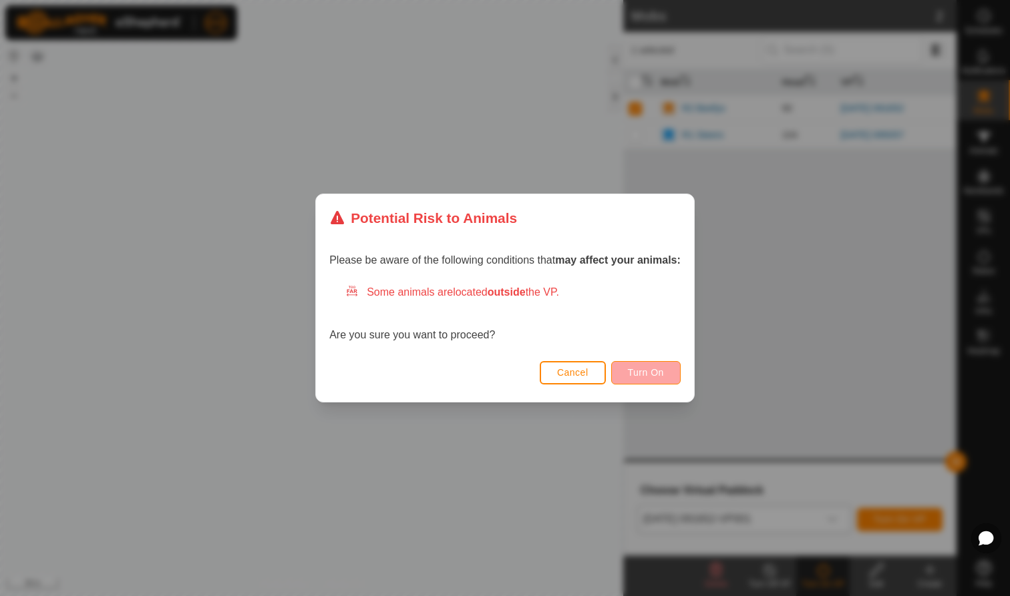
click at [649, 373] on span "Turn On" at bounding box center [646, 372] width 36 height 11
